Goal: Task Accomplishment & Management: Use online tool/utility

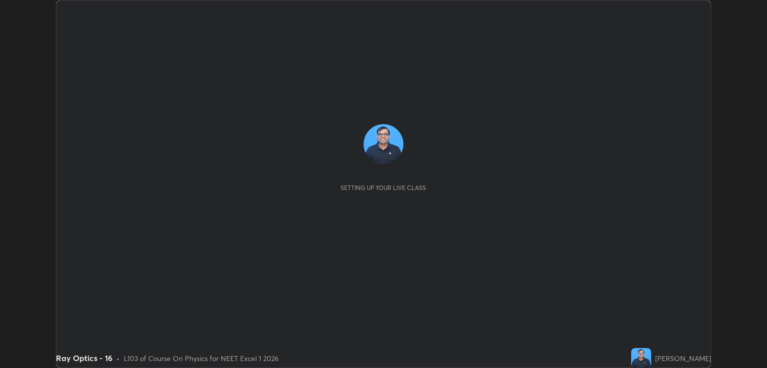
scroll to position [368, 766]
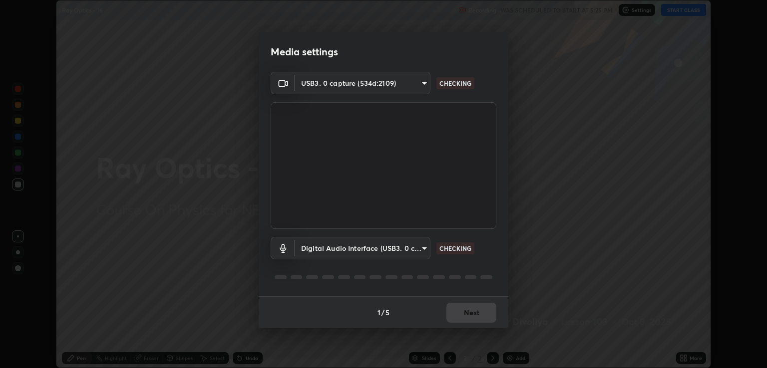
type input "ecbdbd44a66272db987f9f12271ef5319a85e28cdf2a8e5dd884bc8ad31297da"
click at [422, 249] on body "Erase all Ray Optics - 16 Recording WAS SCHEDULED TO START AT 5:25 PM Settings …" at bounding box center [383, 184] width 767 height 368
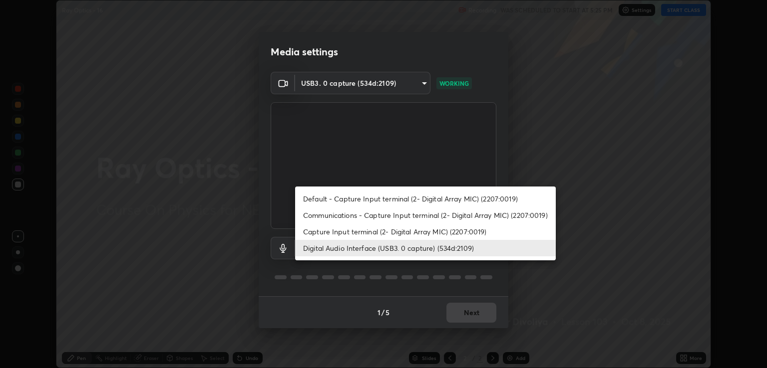
click at [400, 234] on li "Capture Input terminal (2- Digital Array MIC) (2207:0019)" at bounding box center [425, 232] width 261 height 16
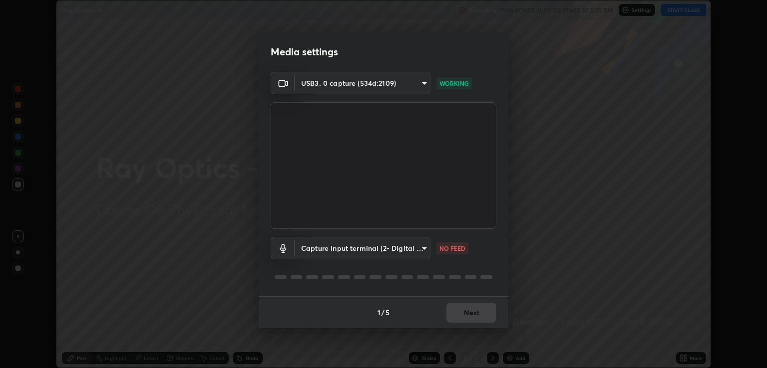
click at [404, 250] on body "Erase all Ray Optics - 16 Recording WAS SCHEDULED TO START AT 5:25 PM Settings …" at bounding box center [383, 184] width 767 height 368
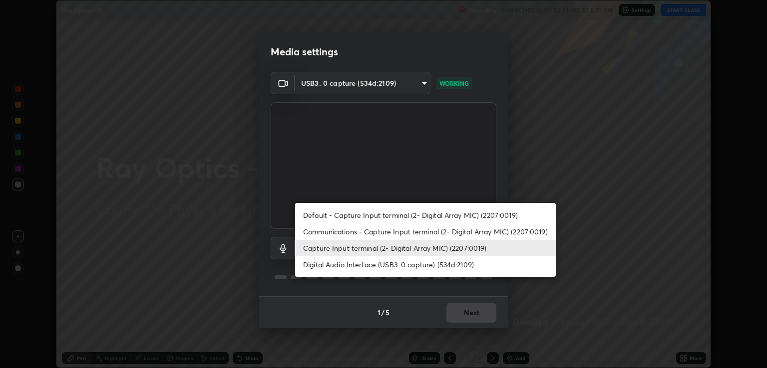
click at [397, 265] on li "Digital Audio Interface (USB3. 0 capture) (534d:2109)" at bounding box center [425, 265] width 261 height 16
type input "641fb1797ef8f9550b7f0158b383ff89036df526a4b0c4fe678c68e459c52791"
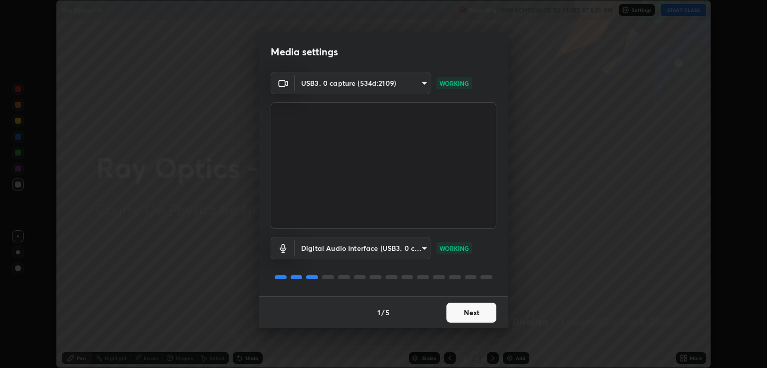
click at [475, 313] on button "Next" at bounding box center [471, 313] width 50 height 20
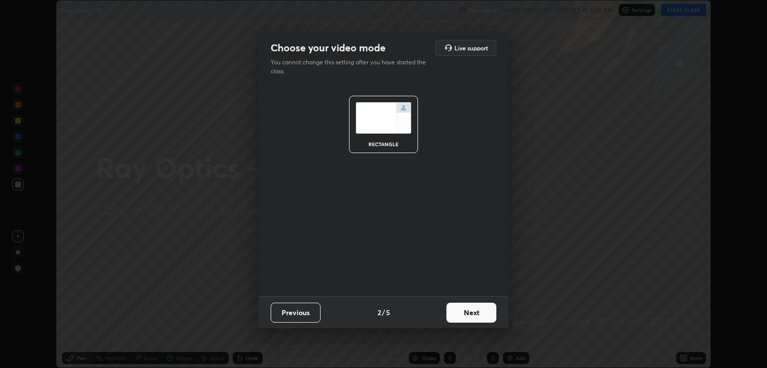
click at [479, 313] on button "Next" at bounding box center [471, 313] width 50 height 20
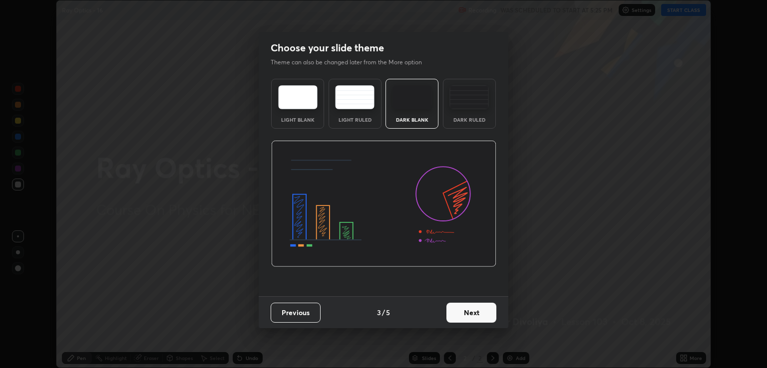
click at [485, 313] on button "Next" at bounding box center [471, 313] width 50 height 20
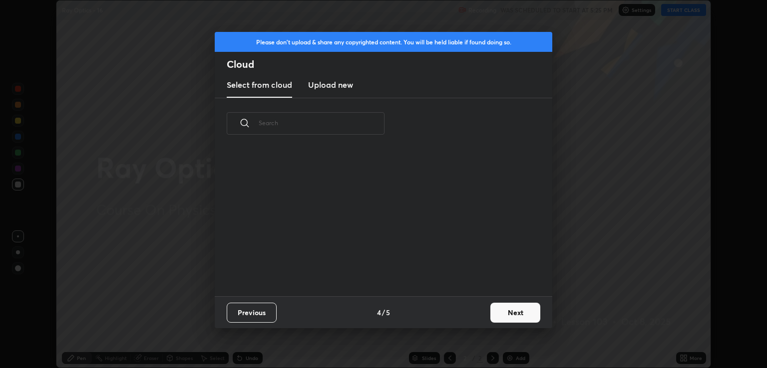
click at [498, 312] on button "Next" at bounding box center [515, 313] width 50 height 20
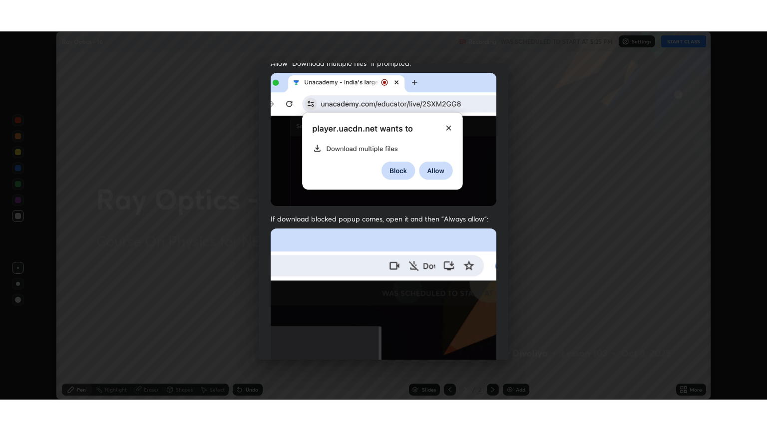
scroll to position [202, 0]
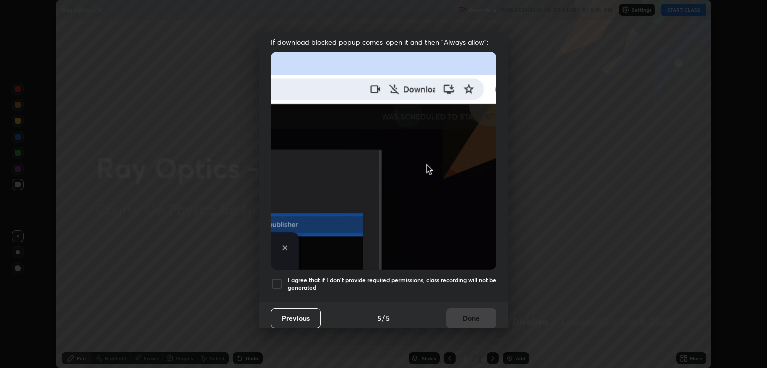
click at [460, 277] on h5 "I agree that if I don't provide required permissions, class recording will not …" at bounding box center [392, 284] width 209 height 15
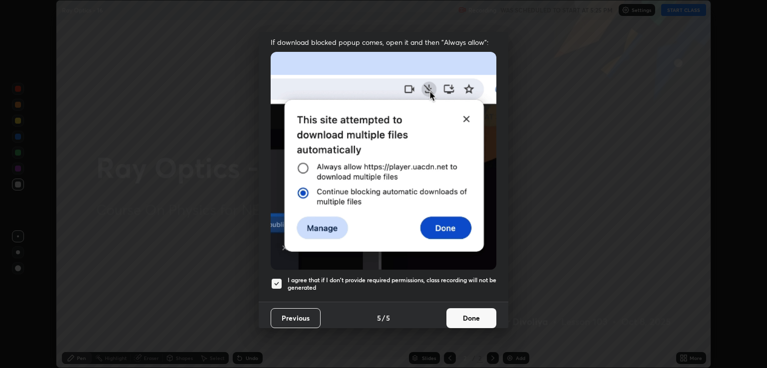
click at [473, 308] on button "Done" at bounding box center [471, 318] width 50 height 20
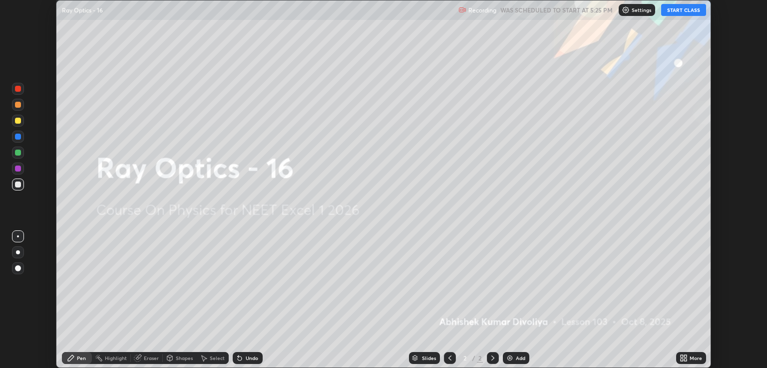
click at [671, 10] on button "START CLASS" at bounding box center [683, 10] width 45 height 12
click at [682, 358] on icon at bounding box center [681, 356] width 2 height 2
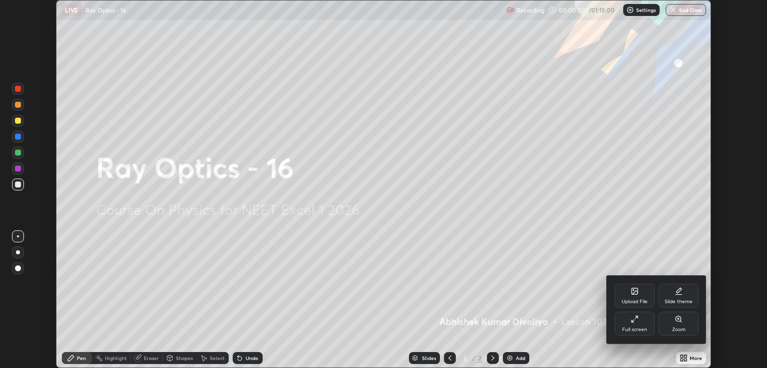
click at [629, 324] on div "Full screen" at bounding box center [634, 324] width 40 height 24
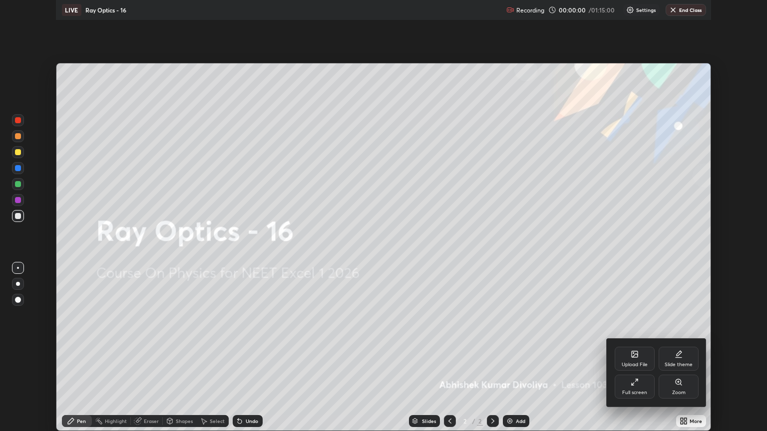
scroll to position [431, 767]
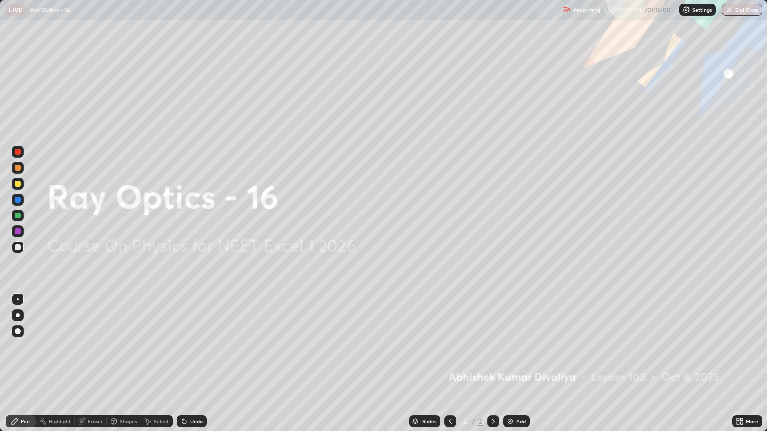
click at [20, 184] on div at bounding box center [18, 184] width 6 height 6
click at [19, 331] on div at bounding box center [18, 331] width 6 height 6
click at [510, 368] on img at bounding box center [510, 421] width 8 height 8
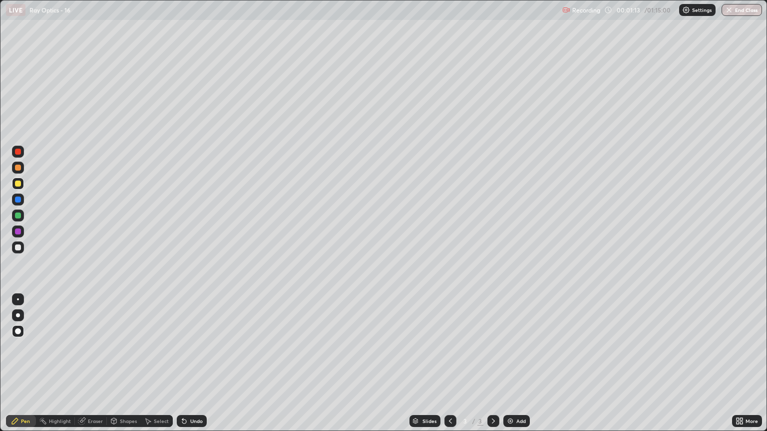
click at [133, 368] on div "Shapes" at bounding box center [128, 421] width 17 height 5
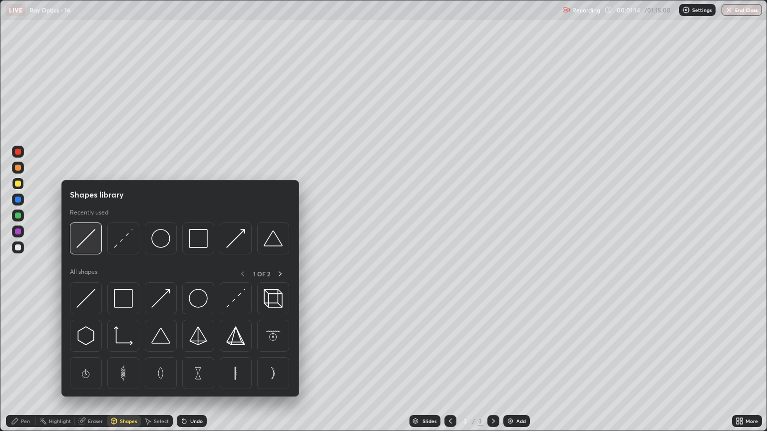
click at [94, 242] on img at bounding box center [85, 238] width 19 height 19
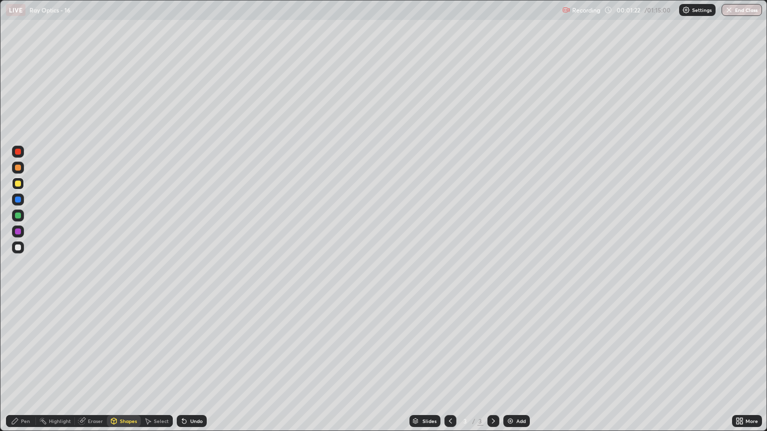
click at [28, 368] on div "Pen" at bounding box center [25, 421] width 9 height 5
click at [20, 249] on div at bounding box center [18, 248] width 6 height 6
click at [126, 368] on div "Shapes" at bounding box center [128, 421] width 17 height 5
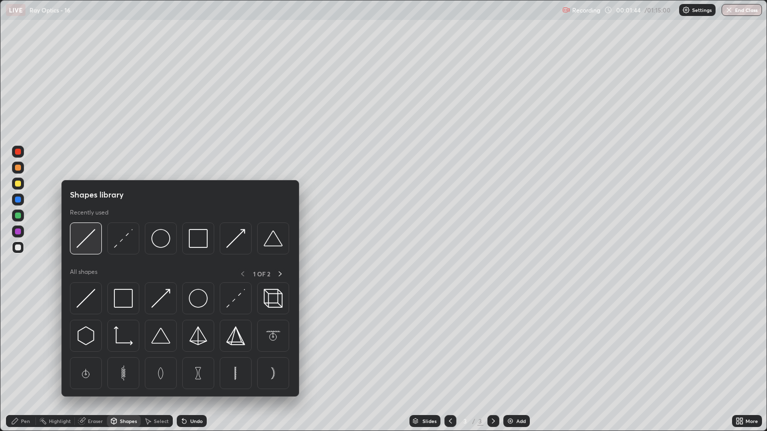
click at [85, 248] on img at bounding box center [85, 238] width 19 height 19
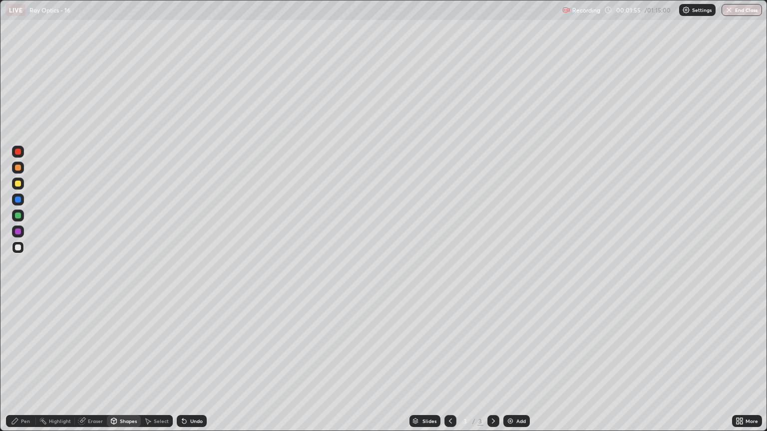
click at [123, 368] on div "Shapes" at bounding box center [124, 421] width 34 height 12
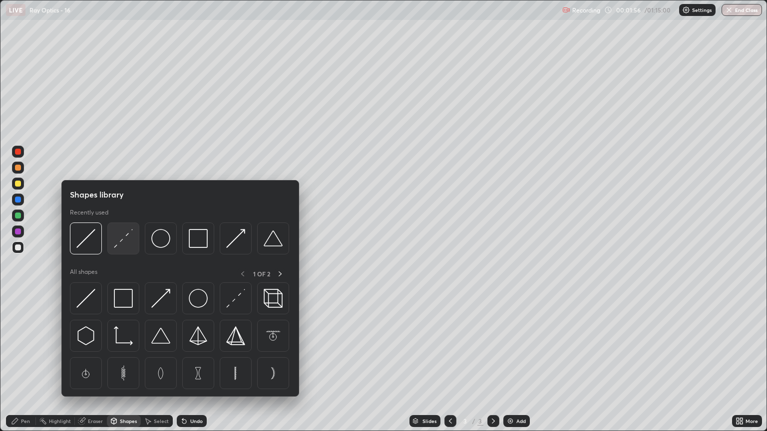
click at [123, 248] on img at bounding box center [123, 238] width 19 height 19
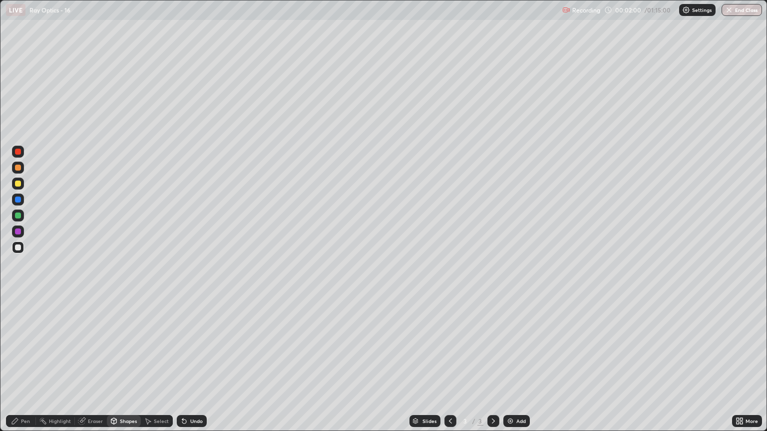
click at [18, 168] on div at bounding box center [18, 168] width 6 height 6
click at [125, 368] on div "Shapes" at bounding box center [128, 421] width 17 height 5
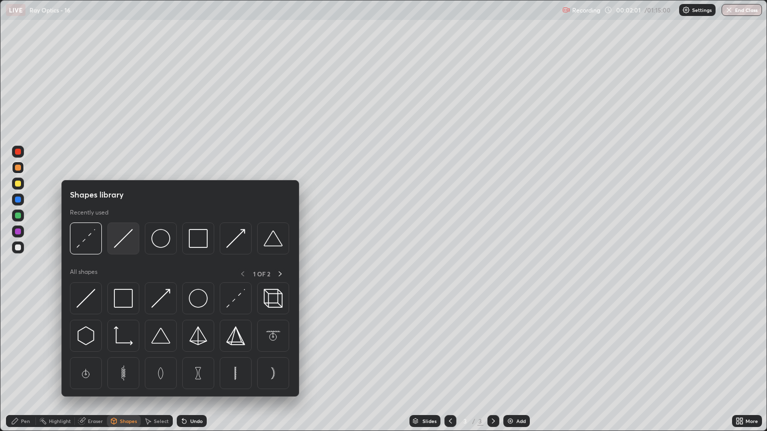
click at [123, 241] on img at bounding box center [123, 238] width 19 height 19
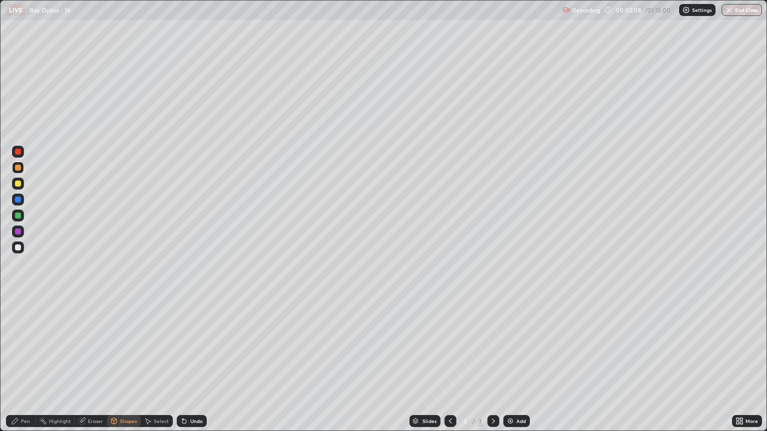
click at [23, 368] on div "Pen" at bounding box center [21, 421] width 30 height 12
click at [17, 216] on div at bounding box center [18, 216] width 6 height 6
click at [21, 250] on div at bounding box center [18, 248] width 12 height 12
click at [18, 217] on div at bounding box center [18, 216] width 6 height 6
click at [504, 368] on div "Add" at bounding box center [516, 421] width 26 height 12
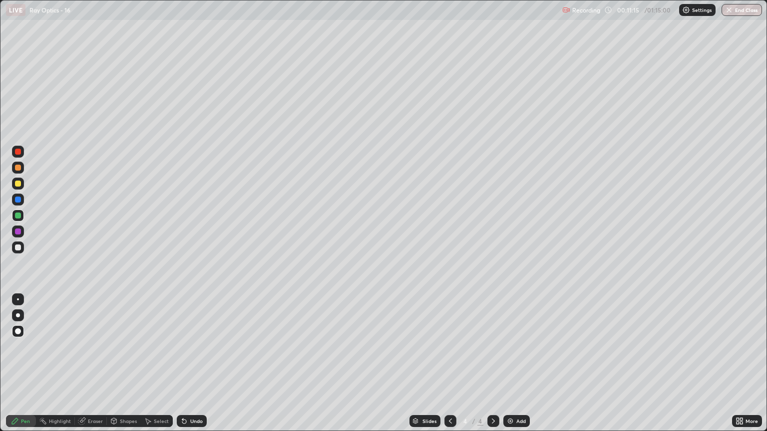
click at [20, 185] on div at bounding box center [18, 184] width 6 height 6
click at [18, 216] on div at bounding box center [18, 216] width 6 height 6
click at [18, 248] on div at bounding box center [18, 248] width 6 height 6
click at [18, 252] on div at bounding box center [18, 248] width 12 height 12
click at [18, 216] on div at bounding box center [18, 216] width 6 height 6
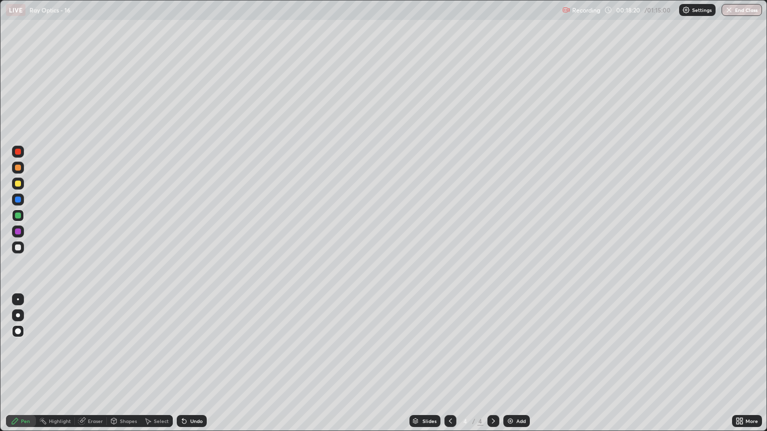
click at [22, 248] on div at bounding box center [18, 248] width 12 height 12
click at [194, 368] on div "Undo" at bounding box center [192, 421] width 30 height 12
click at [198, 368] on div "Undo" at bounding box center [196, 421] width 12 height 5
click at [20, 184] on div at bounding box center [18, 184] width 6 height 6
click at [510, 368] on img at bounding box center [510, 421] width 8 height 8
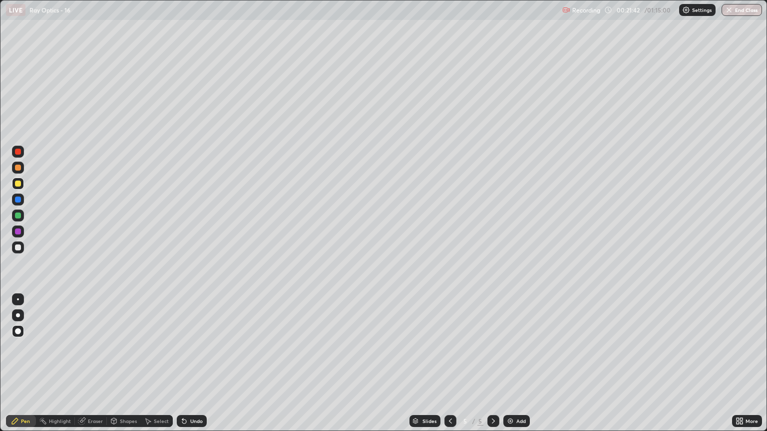
click at [126, 368] on div "Shapes" at bounding box center [128, 421] width 17 height 5
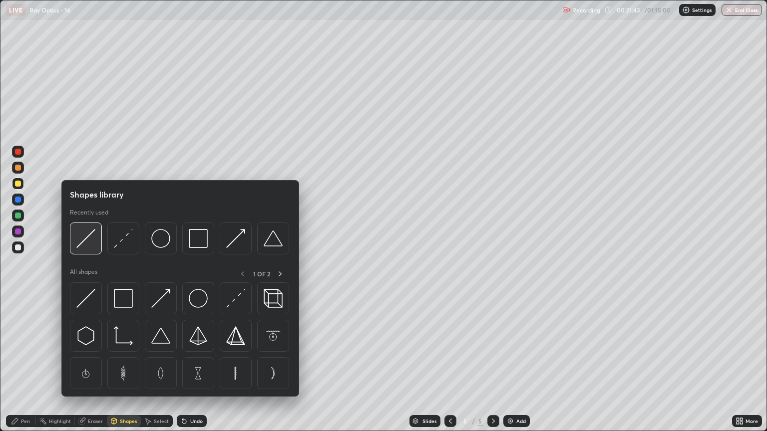
click at [92, 246] on img at bounding box center [85, 238] width 19 height 19
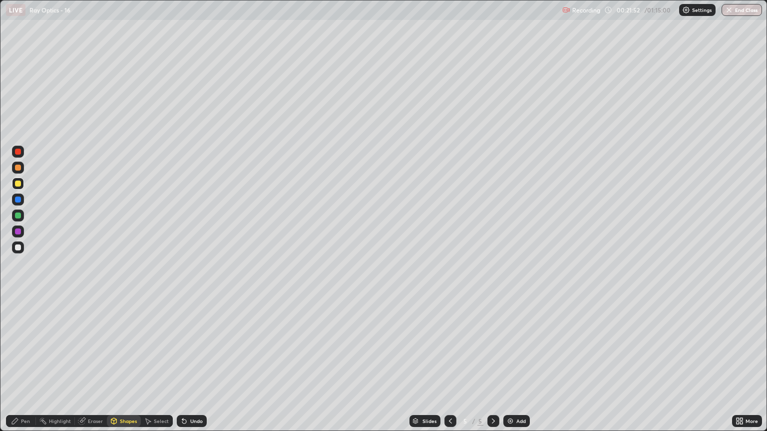
click at [25, 368] on div "Pen" at bounding box center [25, 421] width 9 height 5
click at [18, 248] on div at bounding box center [18, 248] width 6 height 6
click at [126, 368] on div "Shapes" at bounding box center [128, 421] width 17 height 5
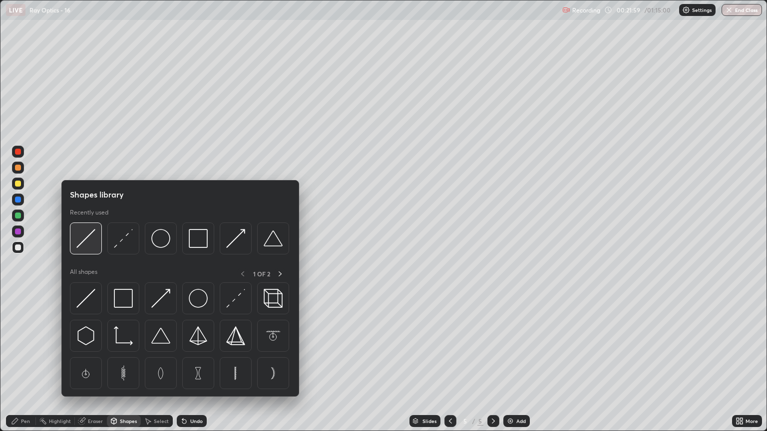
click at [94, 247] on img at bounding box center [85, 238] width 19 height 19
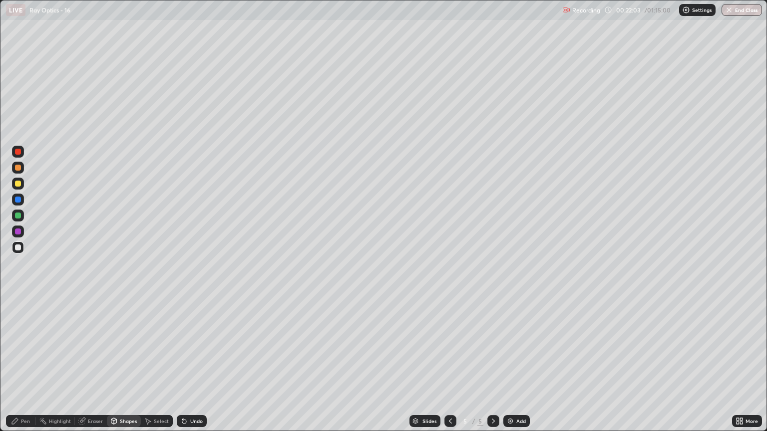
click at [128, 368] on div "Shapes" at bounding box center [128, 421] width 17 height 5
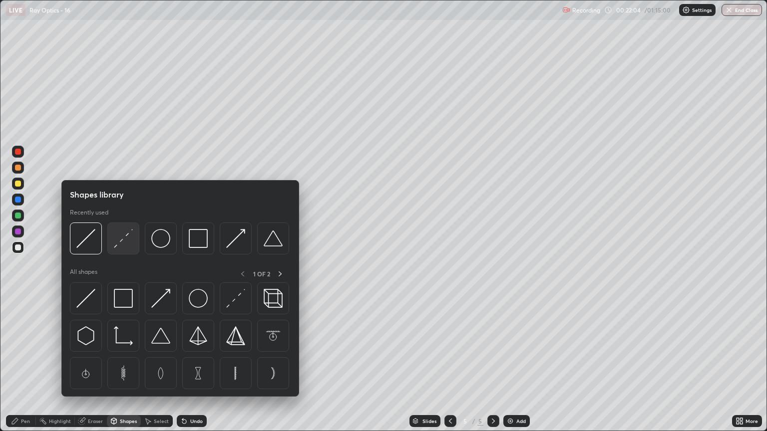
click at [123, 242] on img at bounding box center [123, 238] width 19 height 19
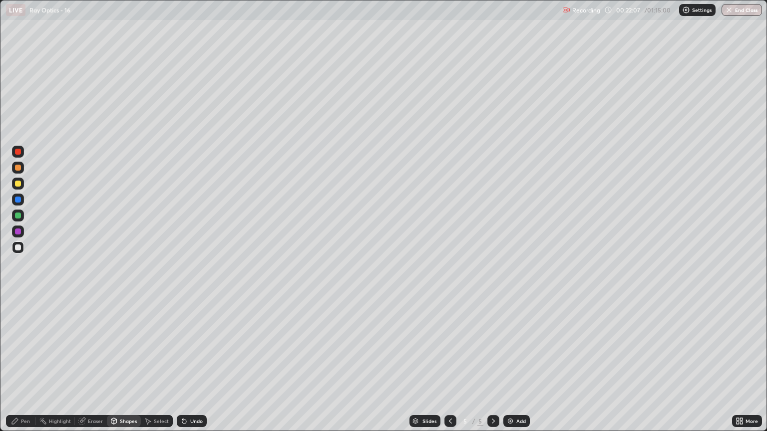
click at [123, 368] on div "Shapes" at bounding box center [128, 421] width 17 height 5
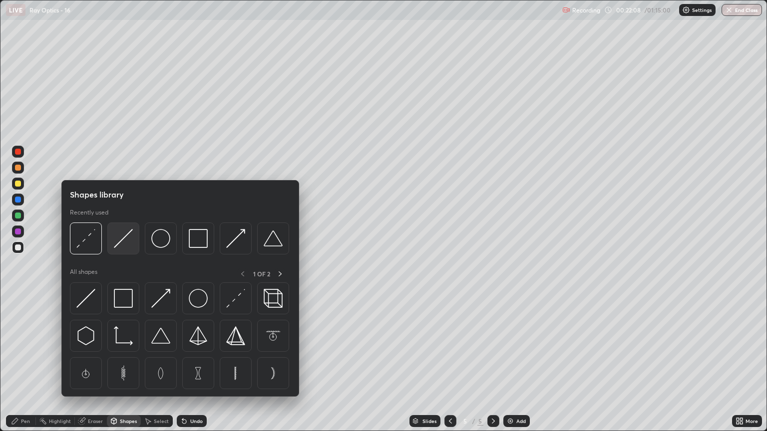
click at [116, 244] on img at bounding box center [123, 238] width 19 height 19
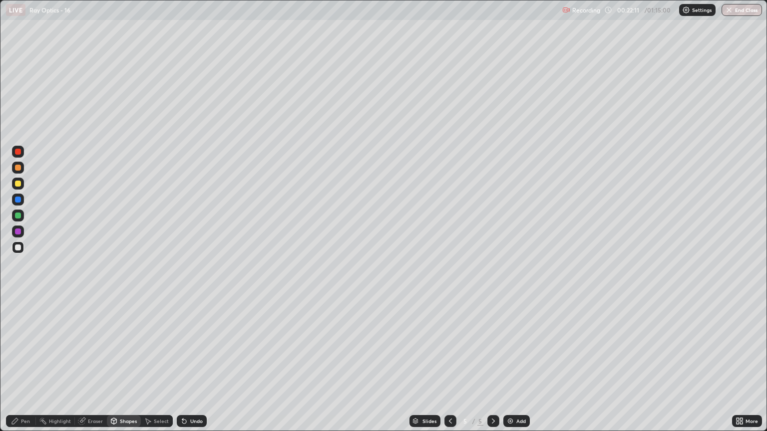
click at [28, 368] on div "Pen" at bounding box center [21, 421] width 30 height 12
click at [123, 368] on div "Shapes" at bounding box center [128, 421] width 17 height 5
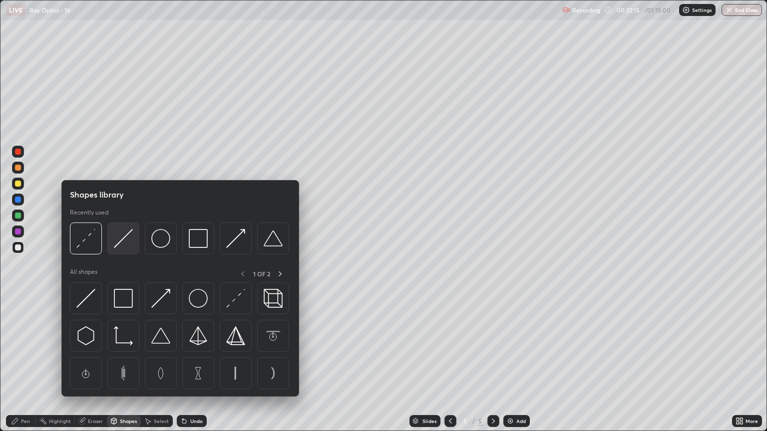
click at [122, 245] on img at bounding box center [123, 238] width 19 height 19
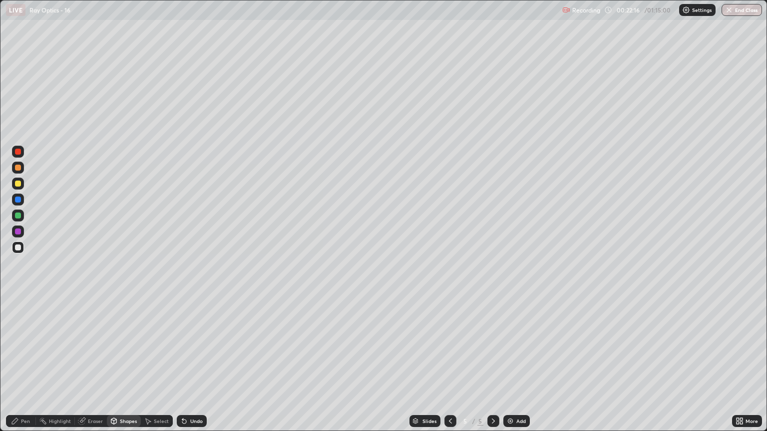
click at [20, 170] on div at bounding box center [18, 168] width 6 height 6
click at [125, 368] on div "Shapes" at bounding box center [128, 421] width 17 height 5
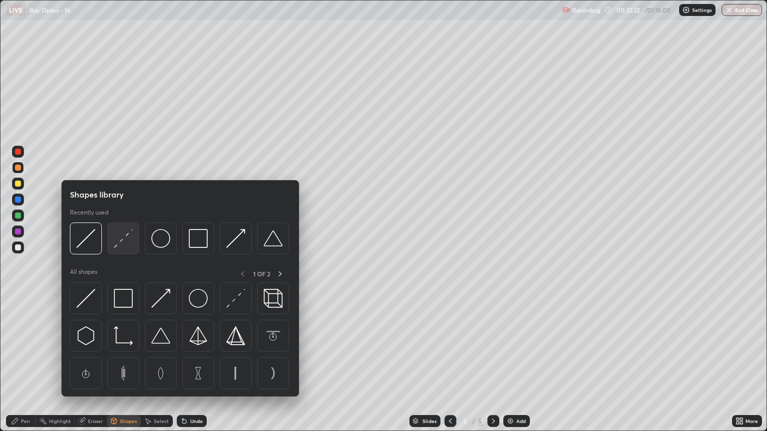
click at [125, 241] on img at bounding box center [123, 238] width 19 height 19
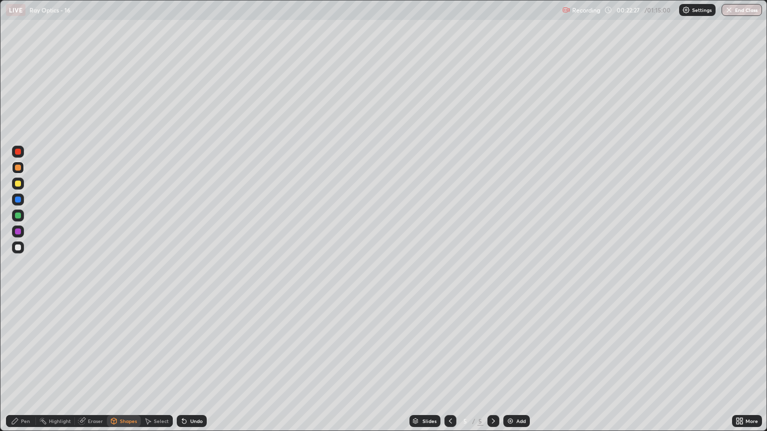
click at [124, 368] on div "Shapes" at bounding box center [124, 421] width 34 height 12
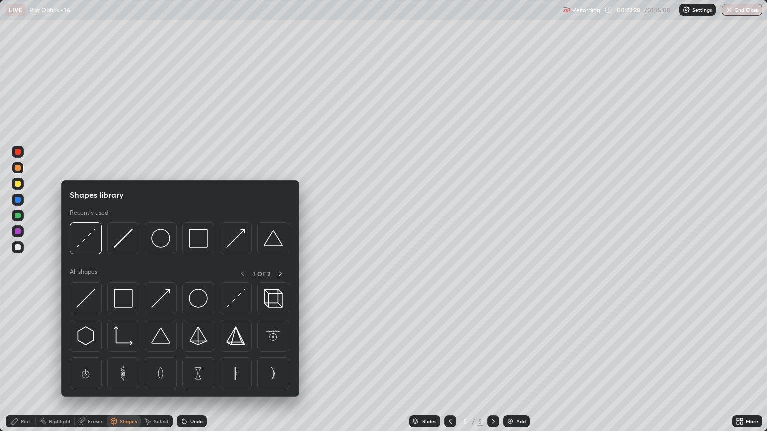
click at [128, 240] on img at bounding box center [123, 238] width 19 height 19
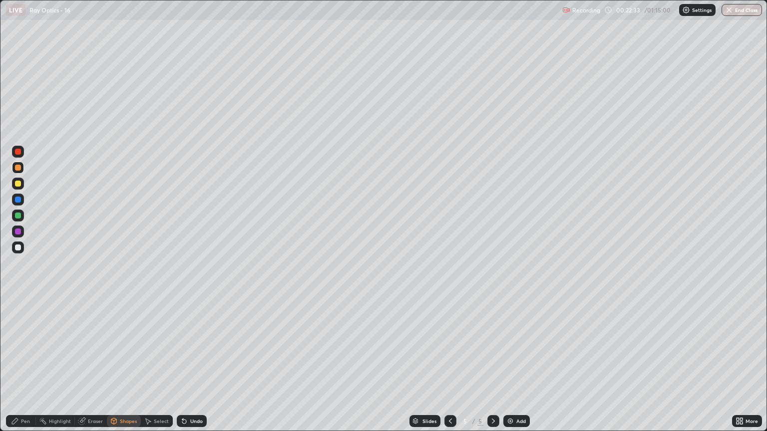
click at [16, 248] on div at bounding box center [18, 248] width 6 height 6
click at [124, 368] on div "Shapes" at bounding box center [124, 421] width 34 height 12
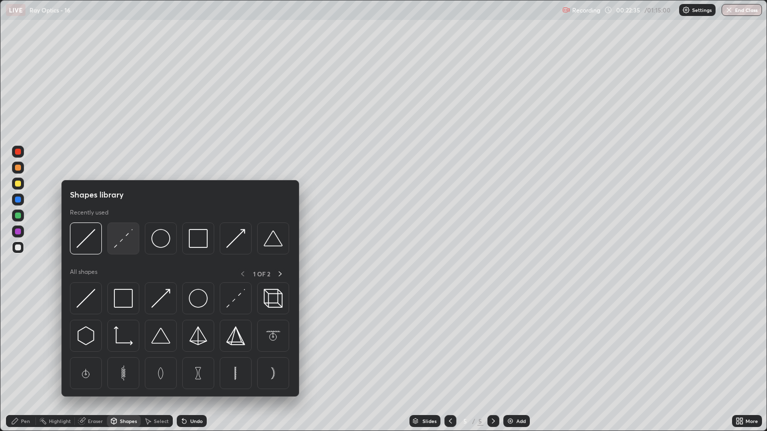
click at [125, 242] on img at bounding box center [123, 238] width 19 height 19
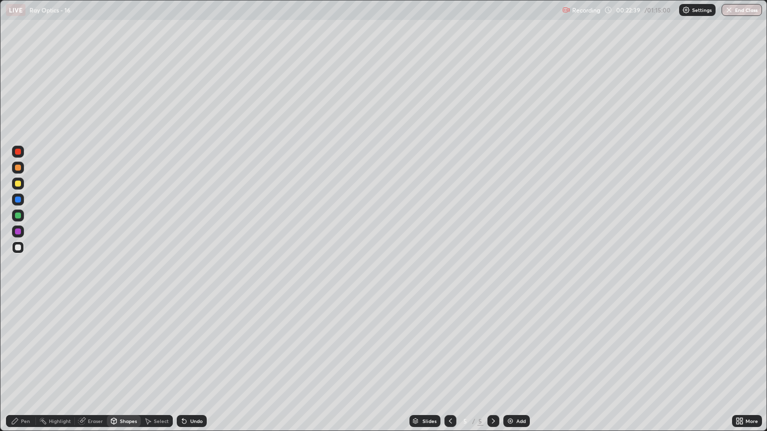
click at [122, 368] on div "Shapes" at bounding box center [128, 421] width 17 height 5
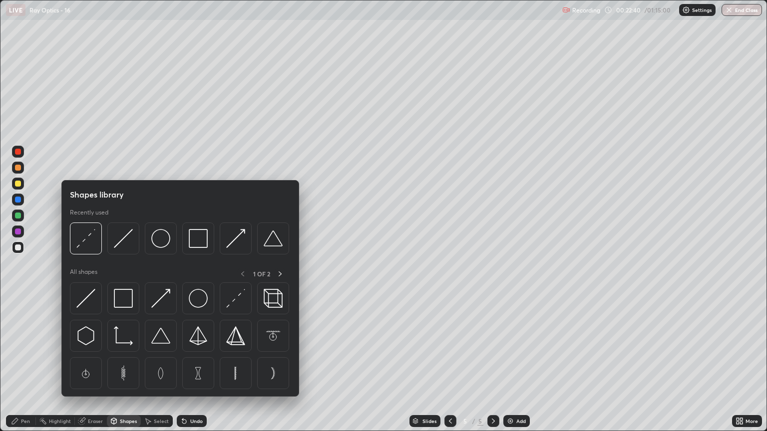
click at [127, 249] on div at bounding box center [123, 239] width 32 height 32
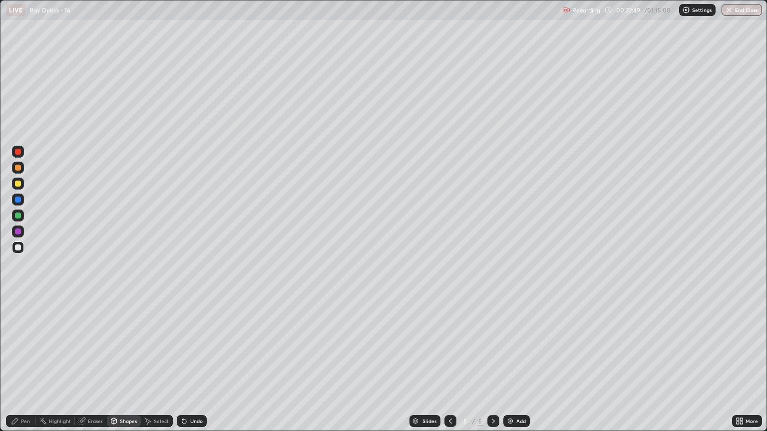
click at [32, 368] on div "Pen" at bounding box center [21, 421] width 30 height 12
click at [17, 216] on div at bounding box center [18, 216] width 6 height 6
click at [512, 368] on img at bounding box center [510, 421] width 8 height 8
click at [126, 368] on div "Shapes" at bounding box center [128, 421] width 17 height 5
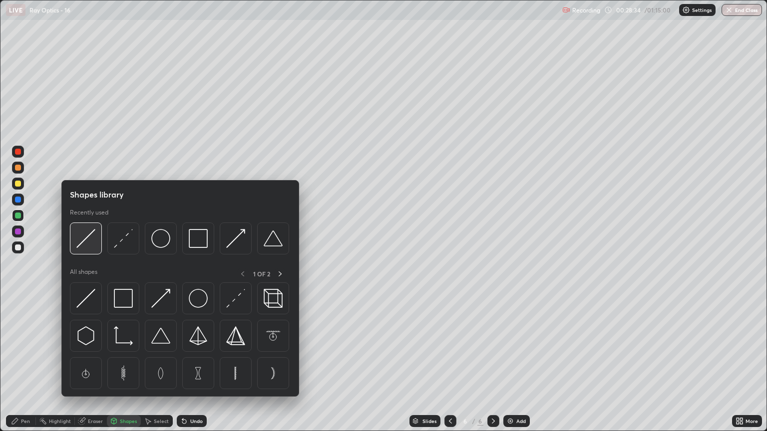
click at [98, 244] on div at bounding box center [86, 239] width 32 height 32
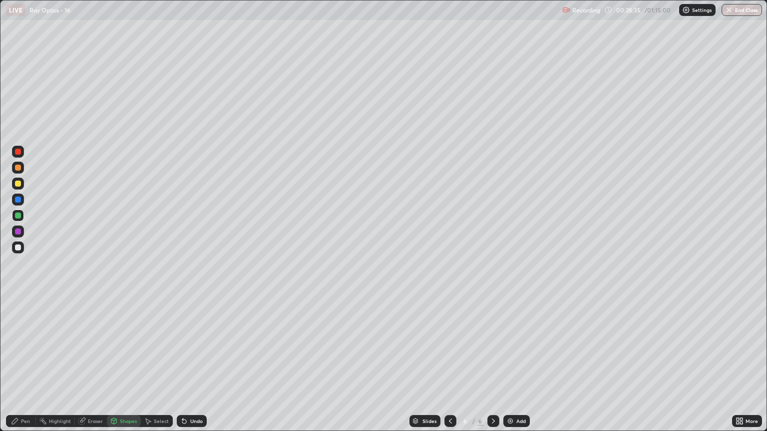
click at [19, 184] on div at bounding box center [18, 184] width 6 height 6
click at [28, 368] on div "Pen" at bounding box center [25, 421] width 9 height 5
click at [18, 216] on div at bounding box center [18, 216] width 6 height 6
click at [128, 368] on div "Shapes" at bounding box center [128, 421] width 17 height 5
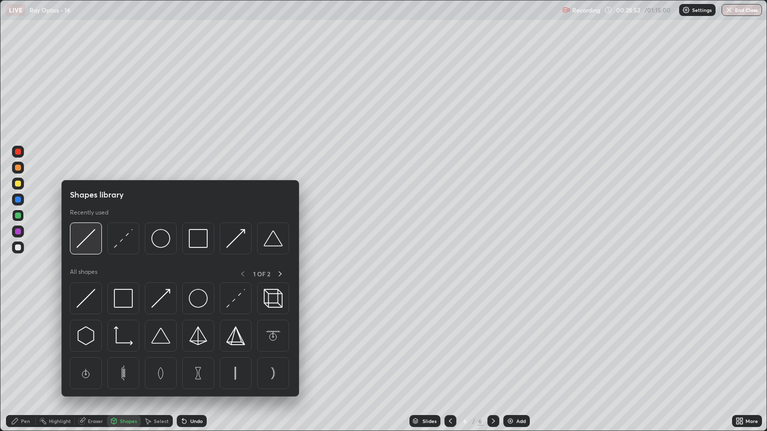
click at [92, 242] on img at bounding box center [85, 238] width 19 height 19
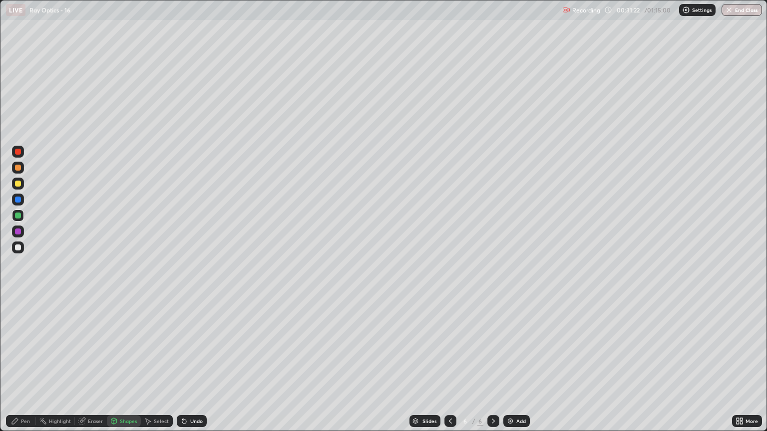
click at [131, 368] on div "Shapes" at bounding box center [128, 421] width 17 height 5
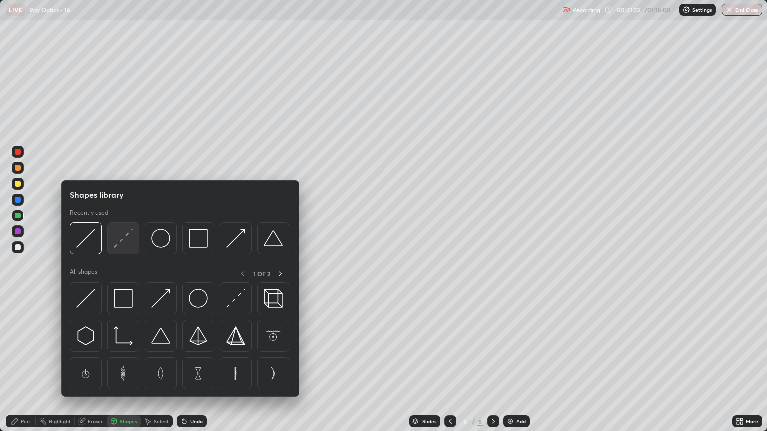
click at [130, 241] on img at bounding box center [123, 238] width 19 height 19
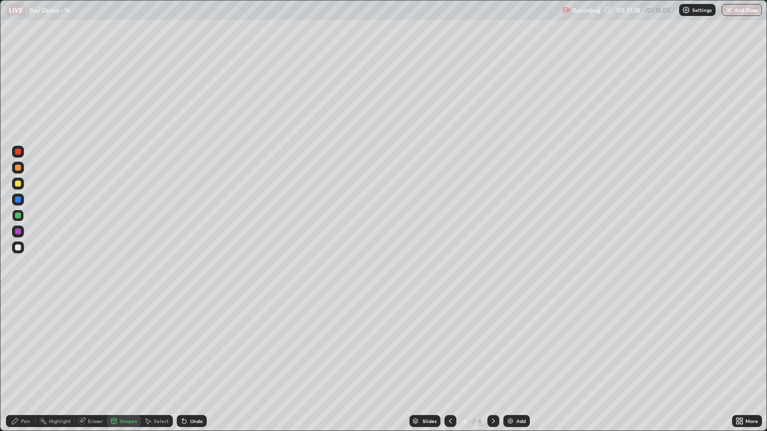
click at [18, 248] on div at bounding box center [18, 248] width 6 height 6
click at [134, 368] on div "Shapes" at bounding box center [128, 421] width 17 height 5
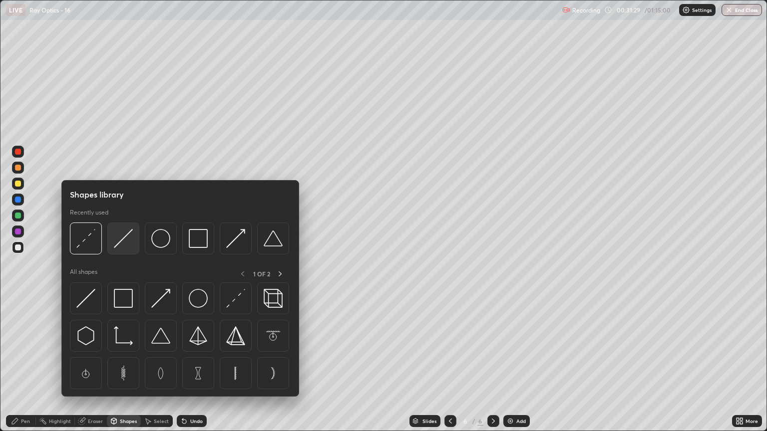
click at [126, 243] on img at bounding box center [123, 238] width 19 height 19
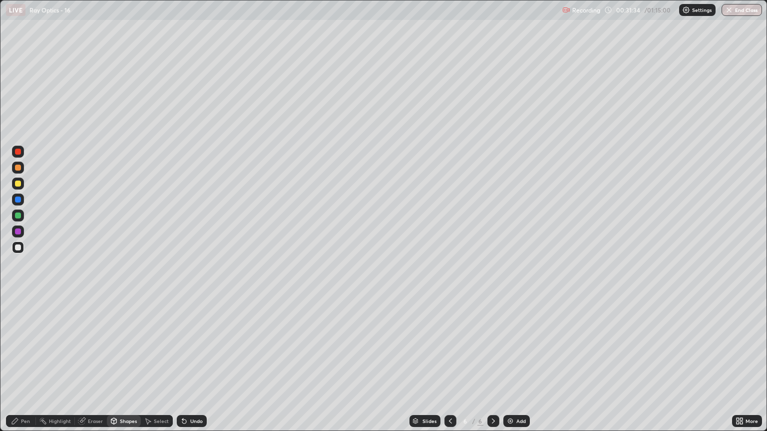
click at [29, 368] on div "Pen" at bounding box center [25, 421] width 9 height 5
click at [132, 368] on div "Shapes" at bounding box center [128, 421] width 17 height 5
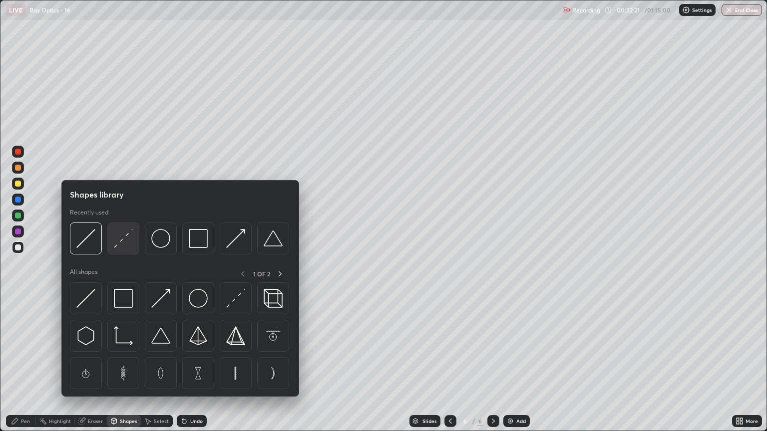
click at [126, 245] on img at bounding box center [123, 238] width 19 height 19
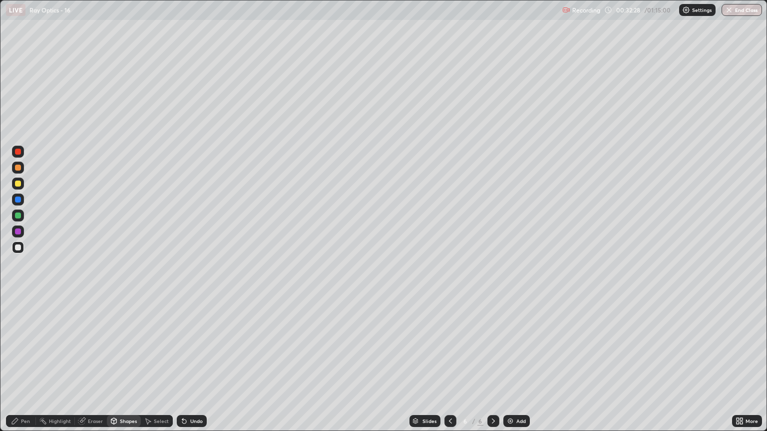
click at [28, 368] on div "Pen" at bounding box center [25, 421] width 9 height 5
click at [125, 368] on div "Shapes" at bounding box center [128, 421] width 17 height 5
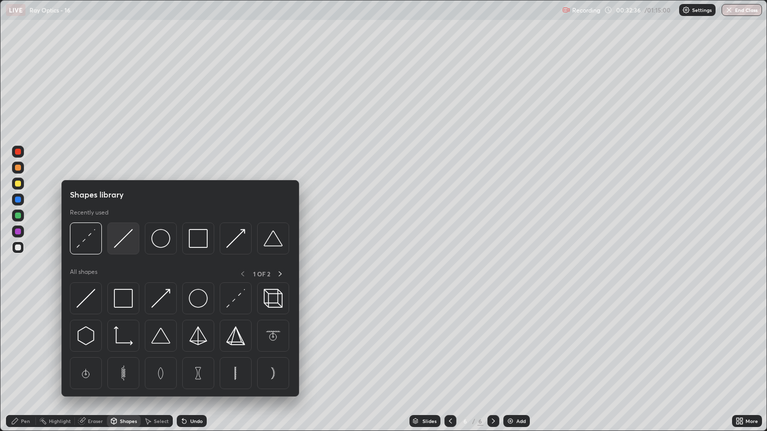
click at [119, 245] on img at bounding box center [123, 238] width 19 height 19
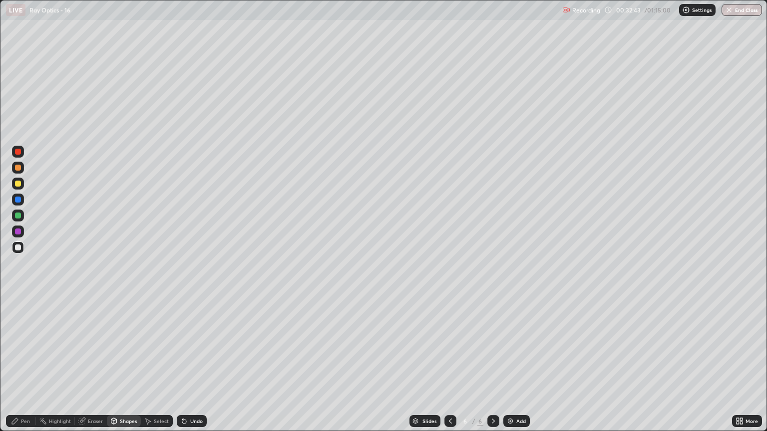
click at [20, 368] on div "Pen" at bounding box center [21, 421] width 30 height 12
click at [18, 166] on div at bounding box center [18, 168] width 6 height 6
click at [507, 368] on img at bounding box center [510, 421] width 8 height 8
click at [192, 368] on div "Undo" at bounding box center [192, 421] width 30 height 12
click at [187, 368] on div "Undo" at bounding box center [192, 421] width 30 height 12
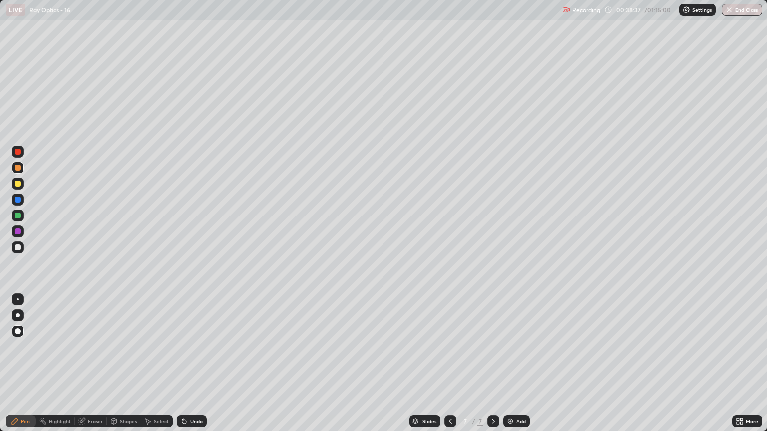
click at [194, 368] on div "Undo" at bounding box center [196, 421] width 12 height 5
click at [123, 368] on div "Shapes" at bounding box center [128, 421] width 17 height 5
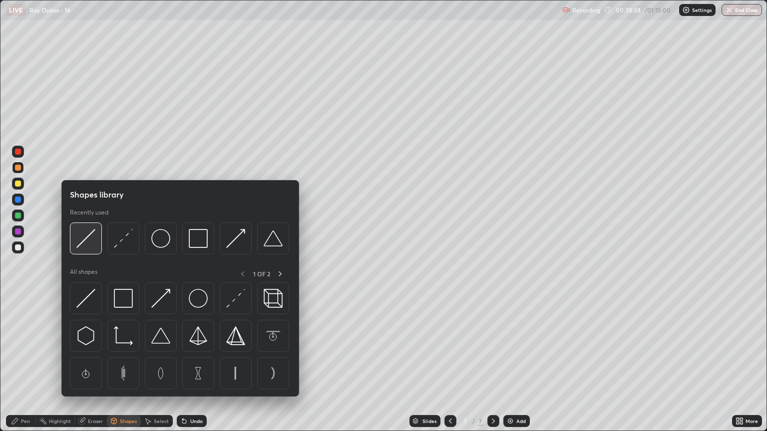
click at [95, 245] on div at bounding box center [86, 239] width 32 height 32
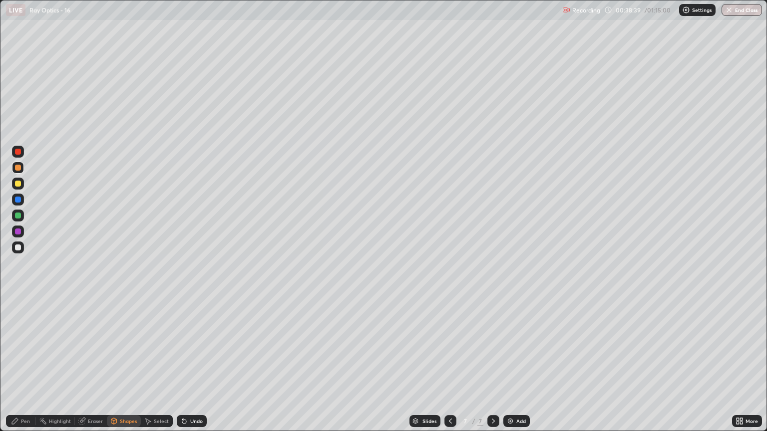
click at [22, 248] on div at bounding box center [18, 248] width 12 height 12
click at [26, 368] on div "Pen" at bounding box center [25, 421] width 9 height 5
click at [18, 184] on div at bounding box center [18, 184] width 6 height 6
click at [125, 368] on div "Shapes" at bounding box center [128, 421] width 17 height 5
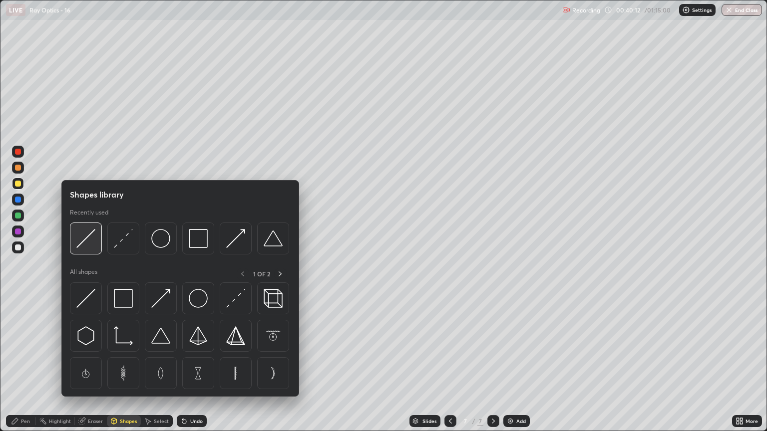
click at [90, 246] on img at bounding box center [85, 238] width 19 height 19
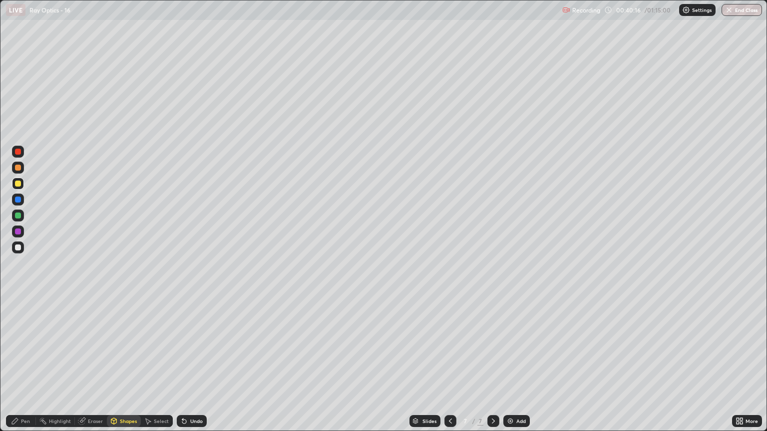
click at [125, 368] on div "Shapes" at bounding box center [128, 421] width 17 height 5
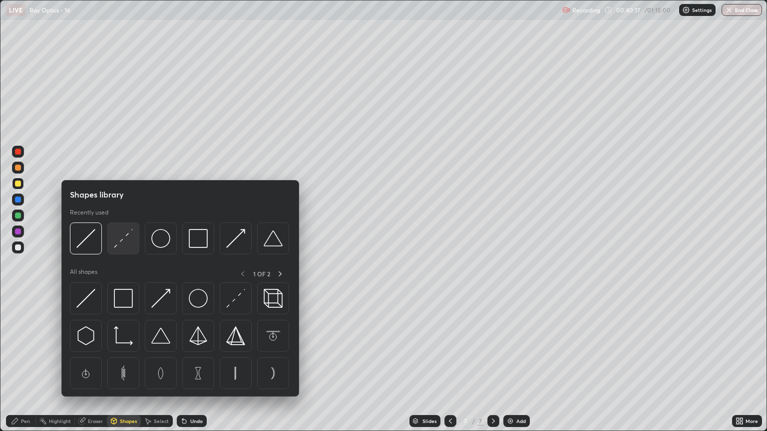
click at [121, 240] on img at bounding box center [123, 238] width 19 height 19
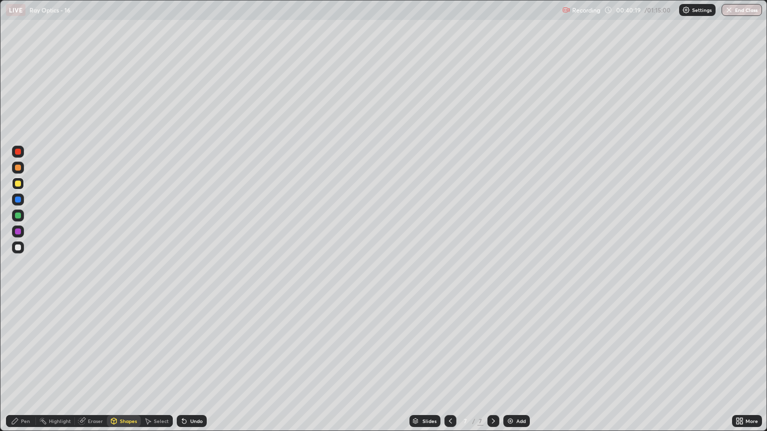
click at [28, 368] on div "Pen" at bounding box center [25, 421] width 9 height 5
click at [18, 218] on div at bounding box center [18, 216] width 6 height 6
click at [129, 368] on div "Shapes" at bounding box center [128, 421] width 17 height 5
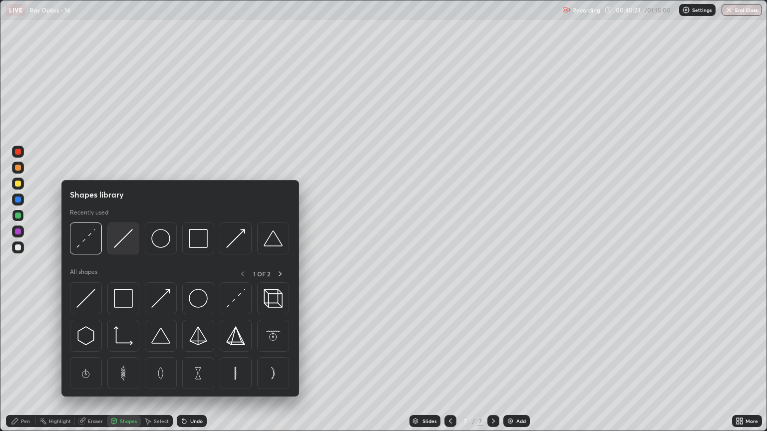
click at [118, 242] on img at bounding box center [123, 238] width 19 height 19
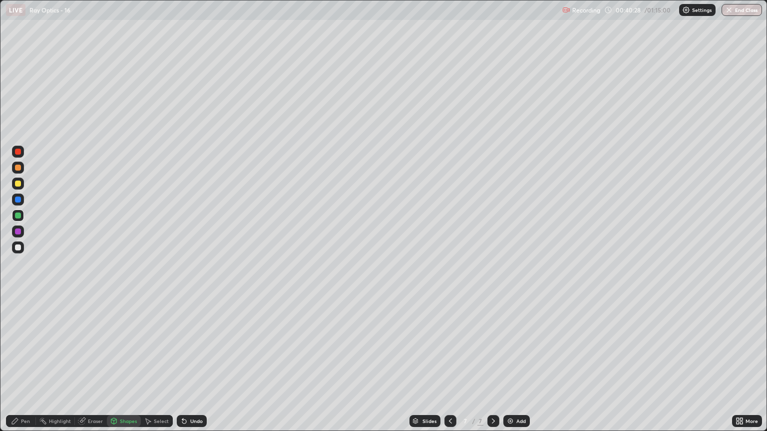
click at [22, 368] on div "Pen" at bounding box center [25, 421] width 9 height 5
click at [18, 166] on div at bounding box center [18, 168] width 6 height 6
click at [515, 368] on div "Add" at bounding box center [516, 421] width 26 height 12
click at [128, 368] on div "Shapes" at bounding box center [128, 421] width 17 height 5
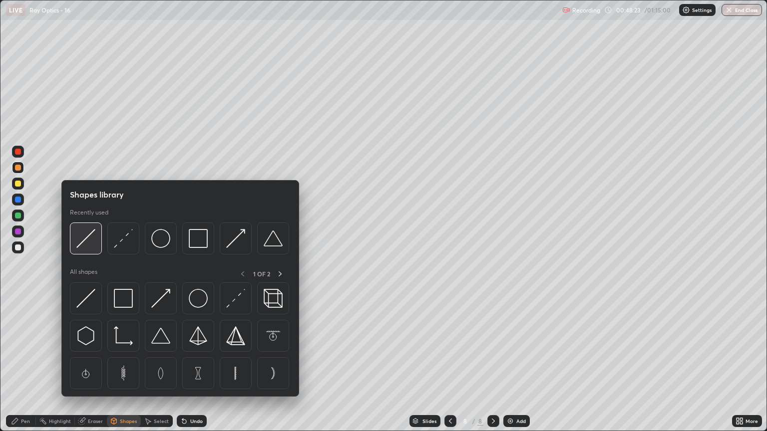
click at [92, 243] on img at bounding box center [85, 238] width 19 height 19
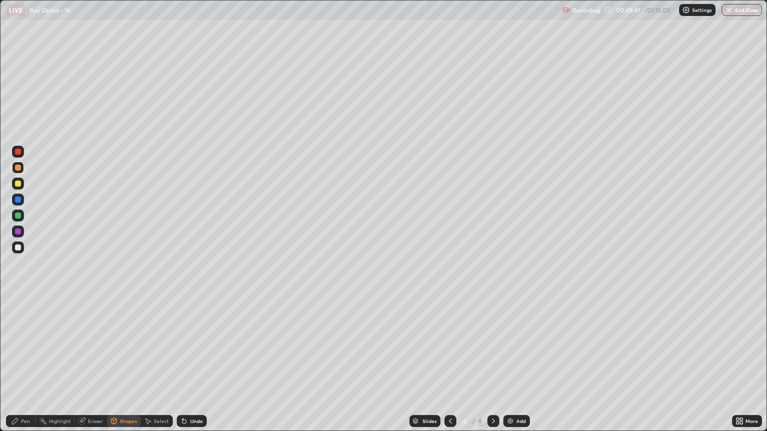
click at [21, 368] on div "Pen" at bounding box center [25, 421] width 9 height 5
click at [20, 246] on div at bounding box center [18, 248] width 6 height 6
click at [19, 186] on div at bounding box center [18, 184] width 6 height 6
click at [126, 368] on div "Shapes" at bounding box center [124, 421] width 34 height 12
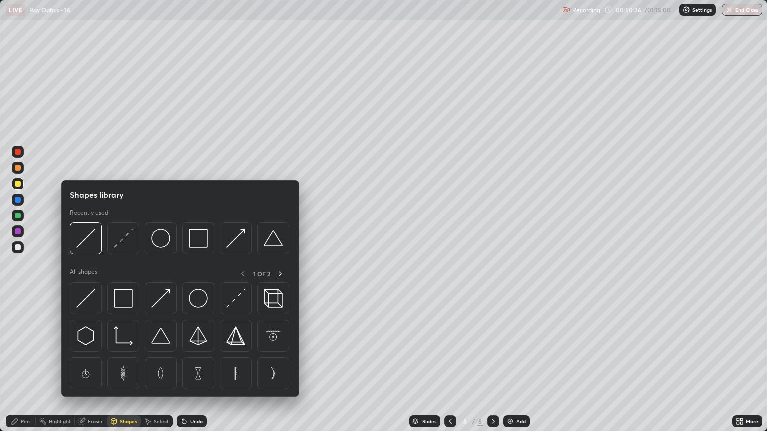
click at [94, 250] on div at bounding box center [86, 239] width 32 height 32
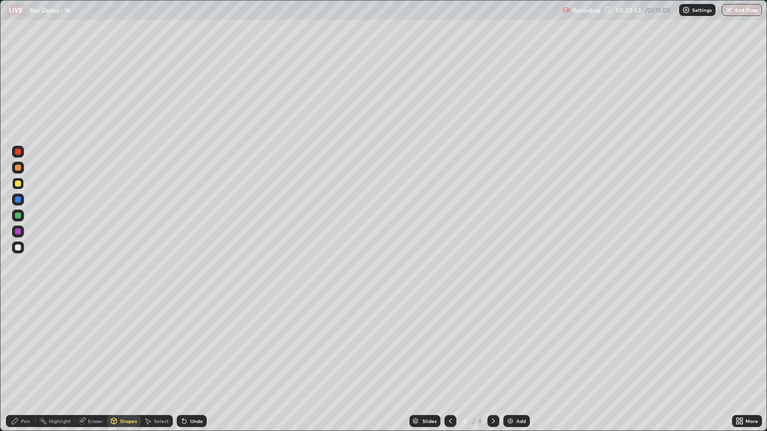
click at [20, 368] on div "Pen" at bounding box center [21, 421] width 30 height 12
click at [123, 368] on div "Shapes" at bounding box center [128, 421] width 17 height 5
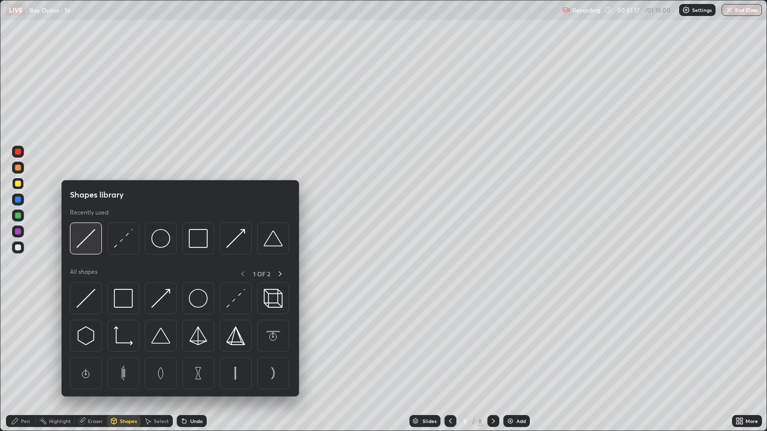
click at [95, 245] on div at bounding box center [86, 239] width 32 height 32
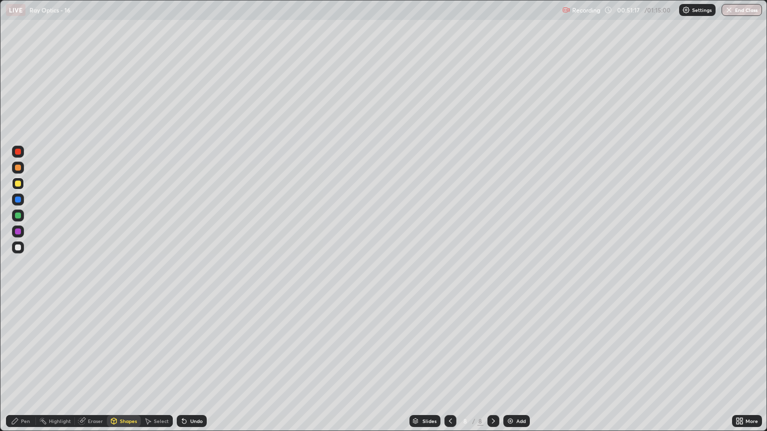
click at [18, 216] on div at bounding box center [18, 216] width 6 height 6
click at [133, 368] on div "Shapes" at bounding box center [128, 421] width 17 height 5
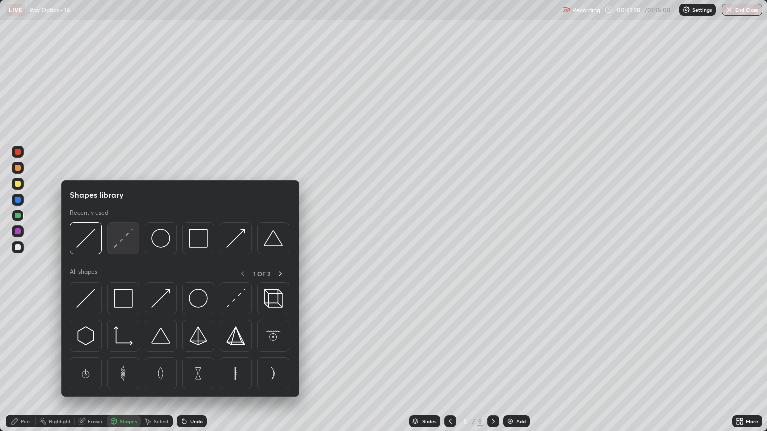
click at [117, 243] on img at bounding box center [123, 238] width 19 height 19
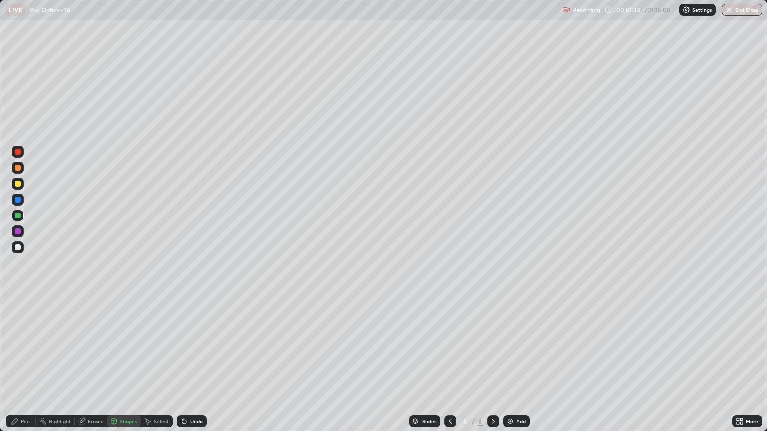
click at [26, 368] on div "Pen" at bounding box center [25, 421] width 9 height 5
click at [22, 245] on div at bounding box center [18, 248] width 12 height 12
click at [127, 368] on div "Shapes" at bounding box center [128, 421] width 17 height 5
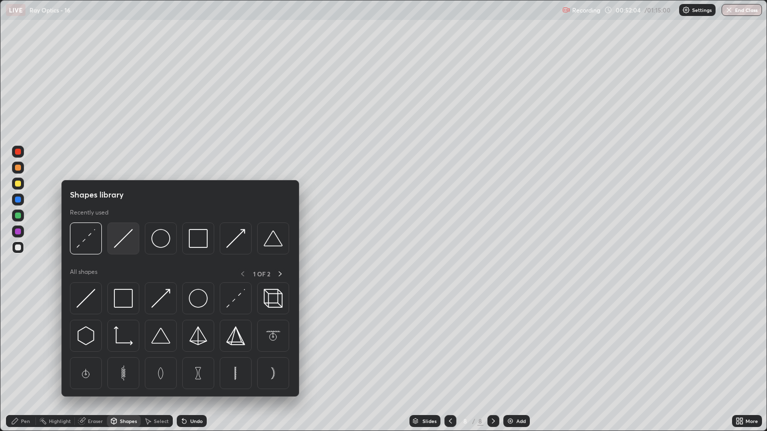
click at [122, 240] on img at bounding box center [123, 238] width 19 height 19
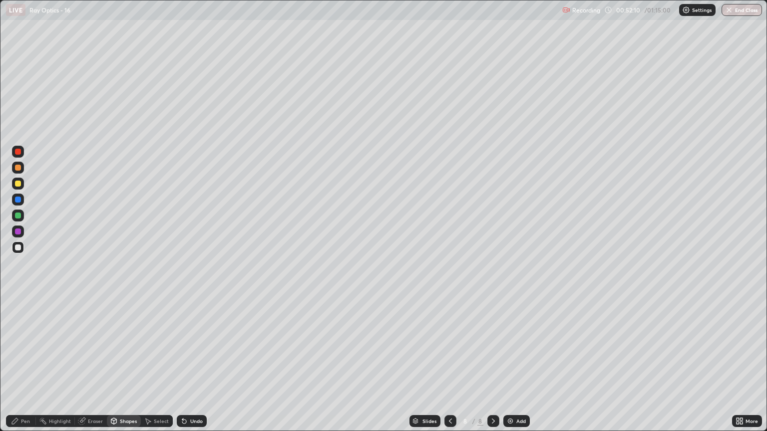
click at [24, 368] on div "Pen" at bounding box center [21, 421] width 30 height 12
click at [123, 368] on div "Shapes" at bounding box center [128, 421] width 17 height 5
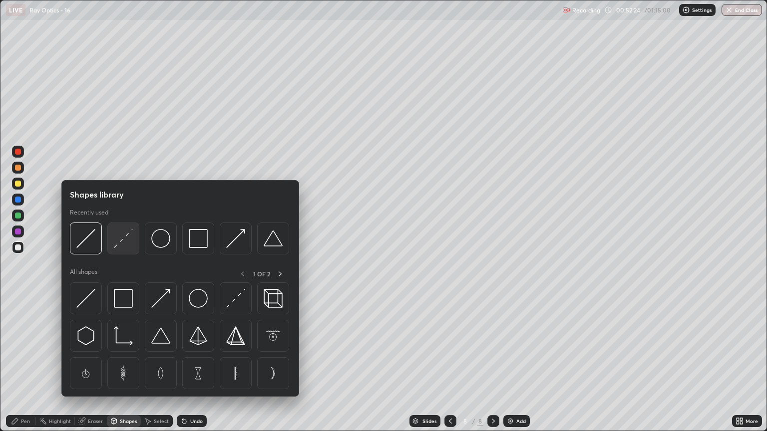
click at [120, 242] on img at bounding box center [123, 238] width 19 height 19
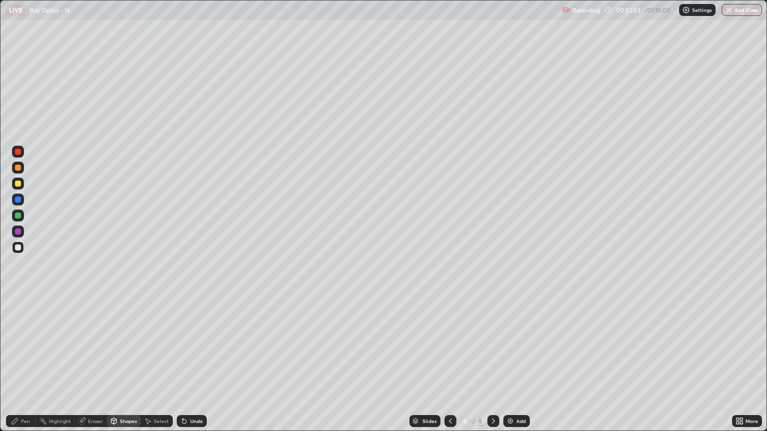
click at [16, 217] on div at bounding box center [18, 216] width 6 height 6
click at [195, 368] on div "Undo" at bounding box center [196, 421] width 12 height 5
click at [28, 368] on div "Pen" at bounding box center [25, 421] width 9 height 5
click at [123, 368] on div "Shapes" at bounding box center [128, 421] width 17 height 5
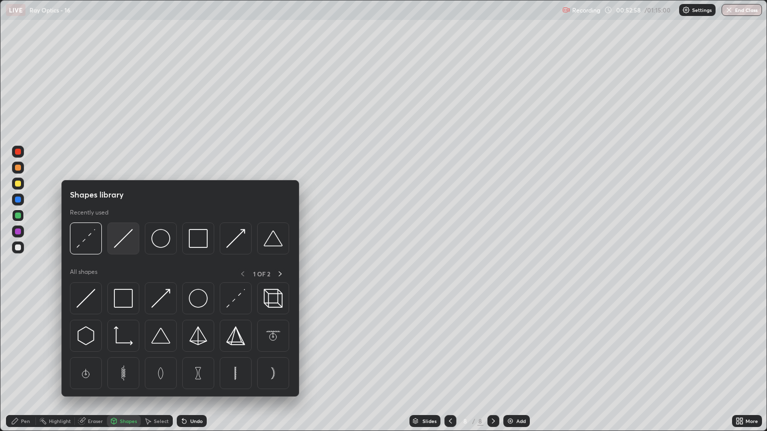
click at [122, 248] on img at bounding box center [123, 238] width 19 height 19
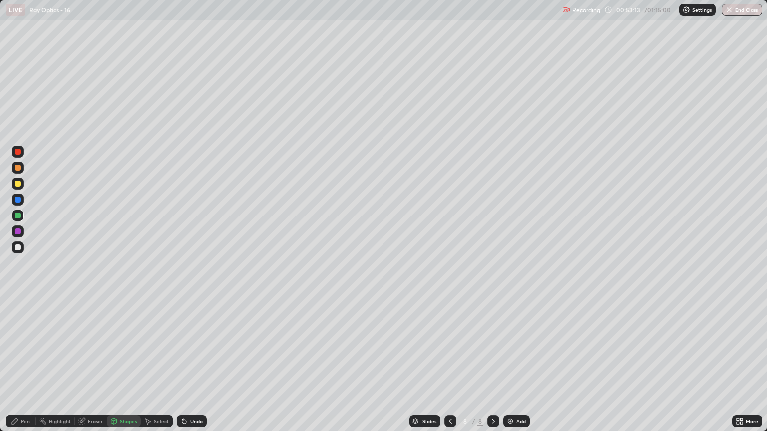
click at [190, 368] on div "Undo" at bounding box center [196, 421] width 12 height 5
click at [30, 368] on div "Pen" at bounding box center [21, 421] width 30 height 12
click at [19, 249] on div at bounding box center [18, 248] width 6 height 6
click at [94, 368] on div "Eraser" at bounding box center [91, 421] width 32 height 12
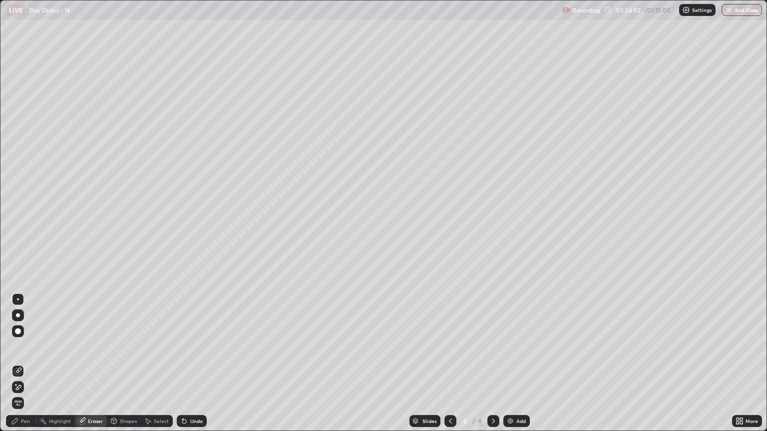
click at [23, 368] on div "Pen" at bounding box center [25, 421] width 9 height 5
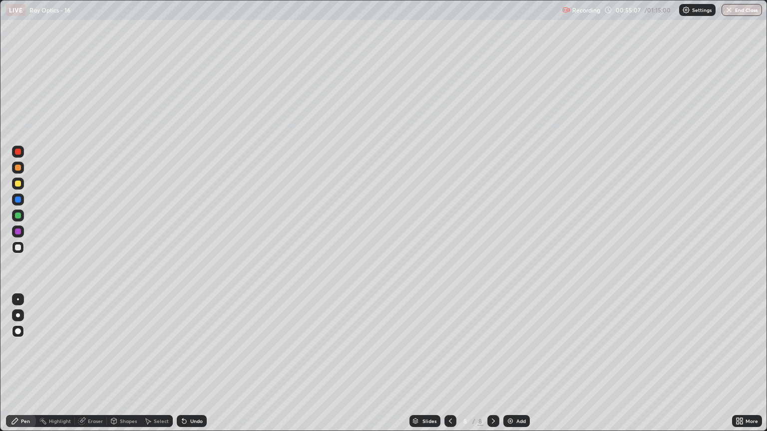
click at [98, 368] on div "Eraser" at bounding box center [91, 421] width 32 height 12
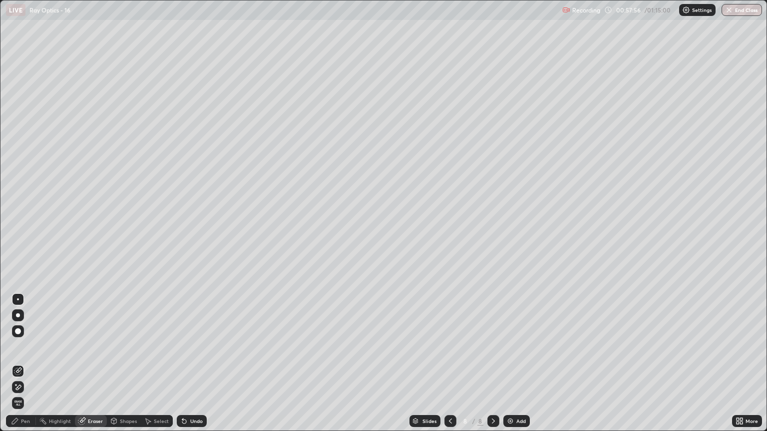
click at [510, 368] on img at bounding box center [510, 421] width 8 height 8
click at [124, 368] on div "Shapes" at bounding box center [128, 421] width 17 height 5
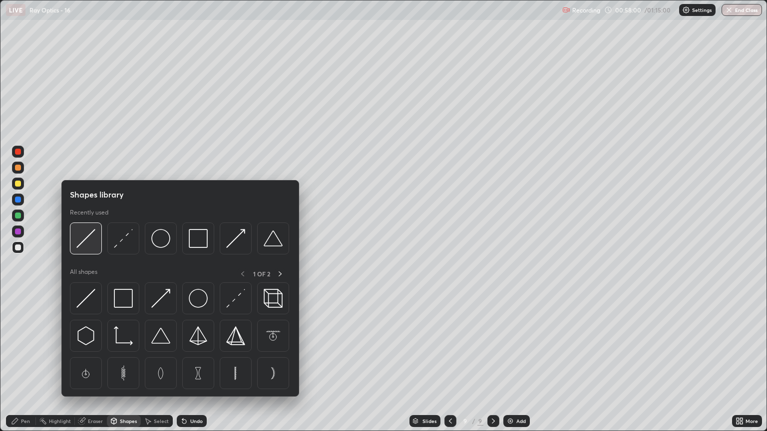
click at [91, 246] on img at bounding box center [85, 238] width 19 height 19
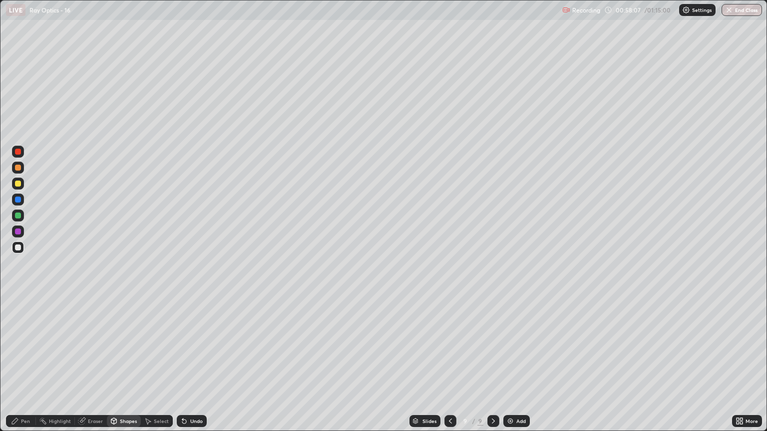
click at [32, 368] on div "Pen" at bounding box center [21, 421] width 30 height 12
click at [18, 216] on div at bounding box center [18, 216] width 6 height 6
click at [124, 368] on div "Shapes" at bounding box center [128, 421] width 17 height 5
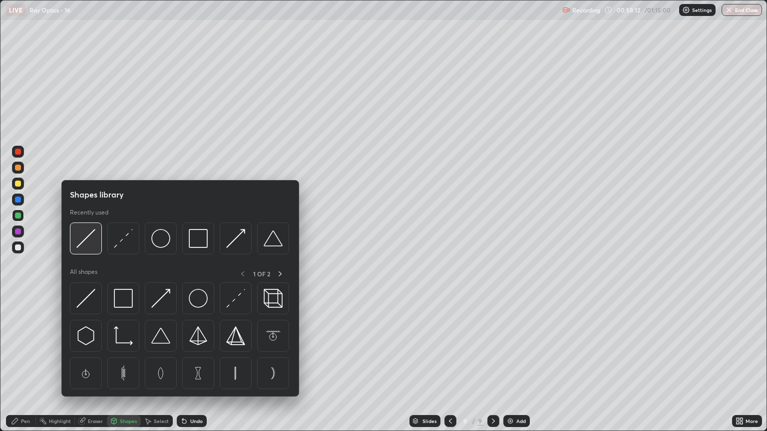
click at [90, 253] on div at bounding box center [86, 239] width 32 height 32
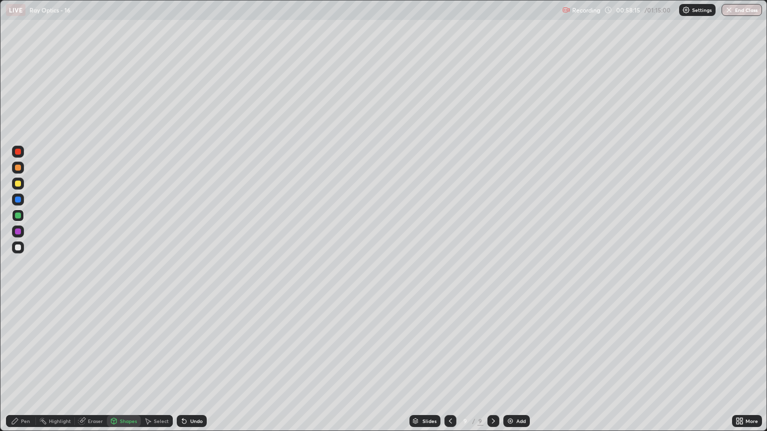
click at [129, 368] on div "Shapes" at bounding box center [128, 421] width 17 height 5
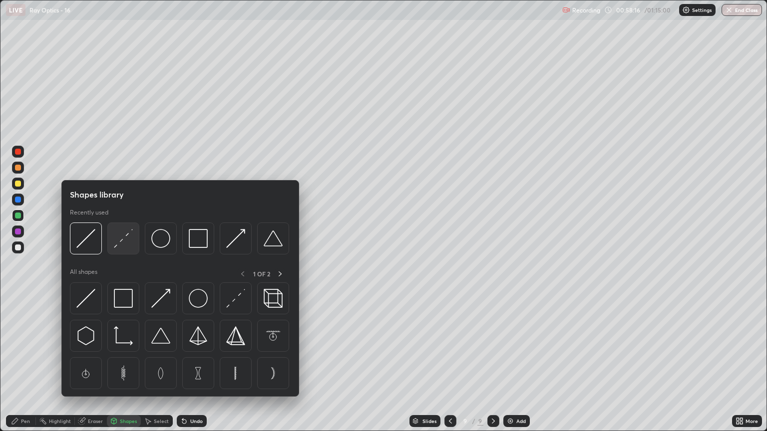
click at [124, 245] on img at bounding box center [123, 238] width 19 height 19
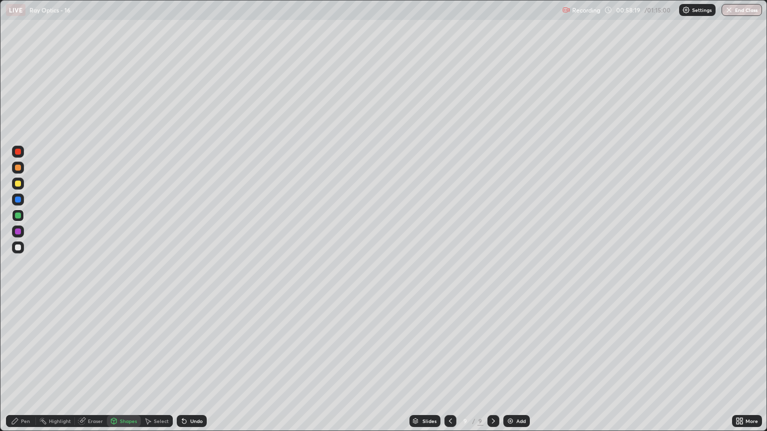
click at [18, 168] on div at bounding box center [18, 168] width 6 height 6
click at [128, 368] on div "Shapes" at bounding box center [128, 421] width 17 height 5
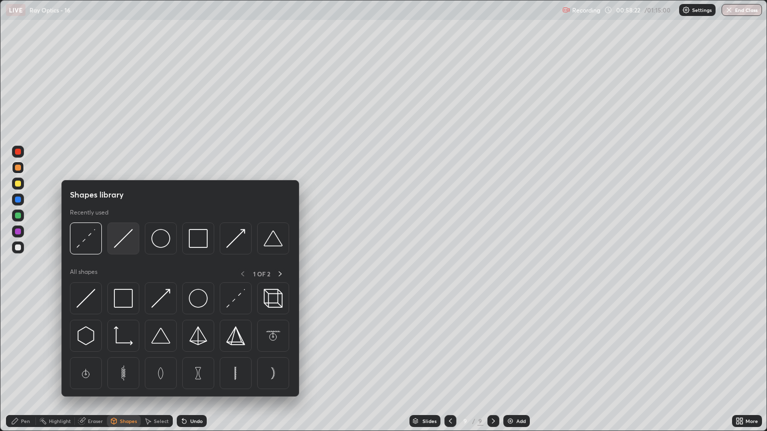
click at [130, 246] on img at bounding box center [123, 238] width 19 height 19
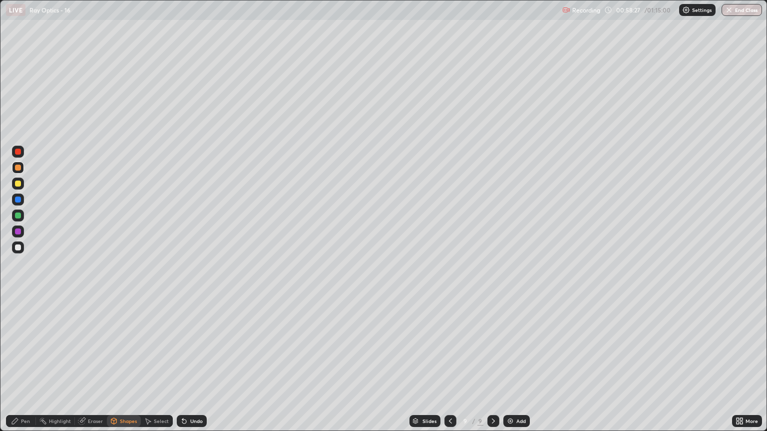
click at [25, 368] on div "Pen" at bounding box center [25, 421] width 9 height 5
click at [95, 368] on div "Eraser" at bounding box center [95, 421] width 15 height 5
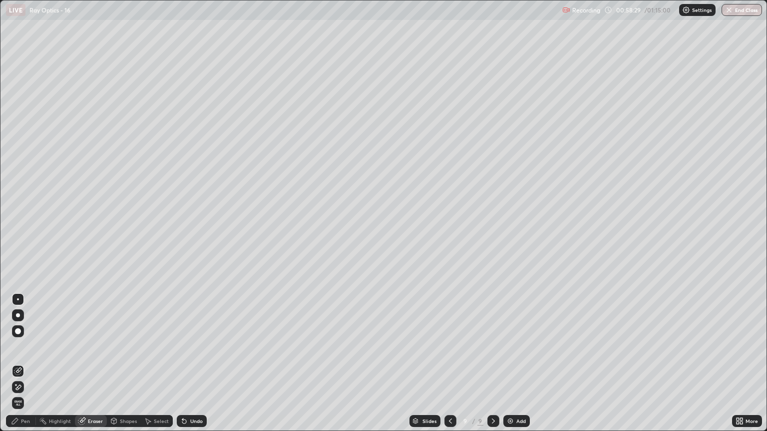
click at [122, 368] on div "Shapes" at bounding box center [124, 421] width 34 height 12
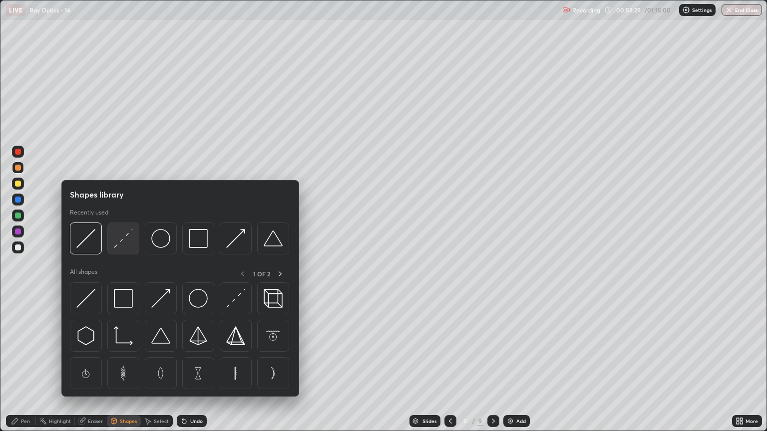
click at [121, 245] on img at bounding box center [123, 238] width 19 height 19
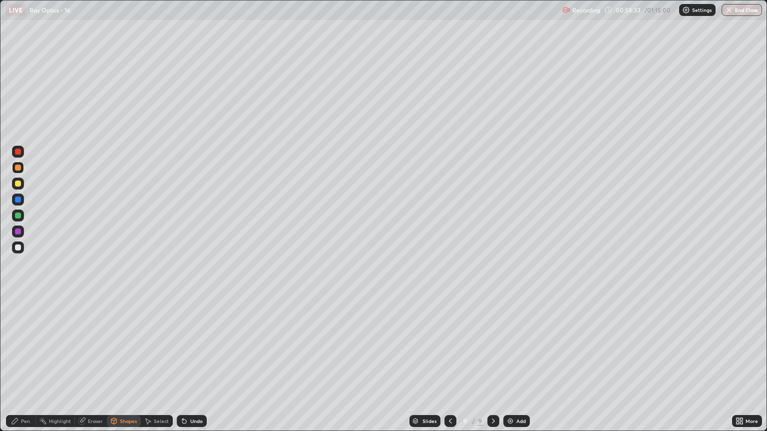
click at [122, 368] on div "Shapes" at bounding box center [128, 421] width 17 height 5
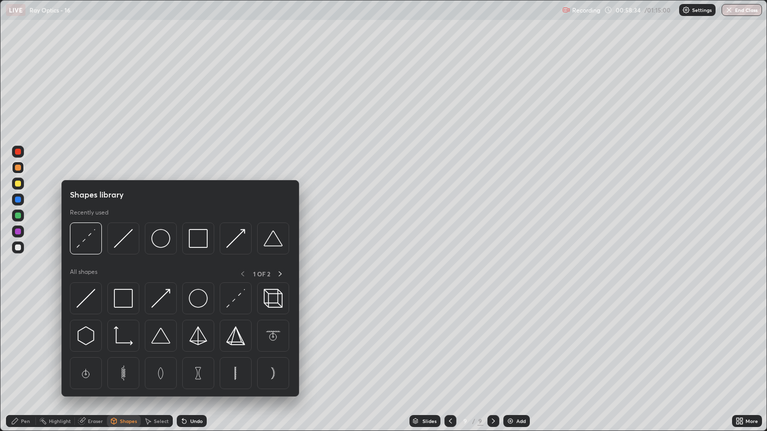
click at [129, 245] on img at bounding box center [123, 238] width 19 height 19
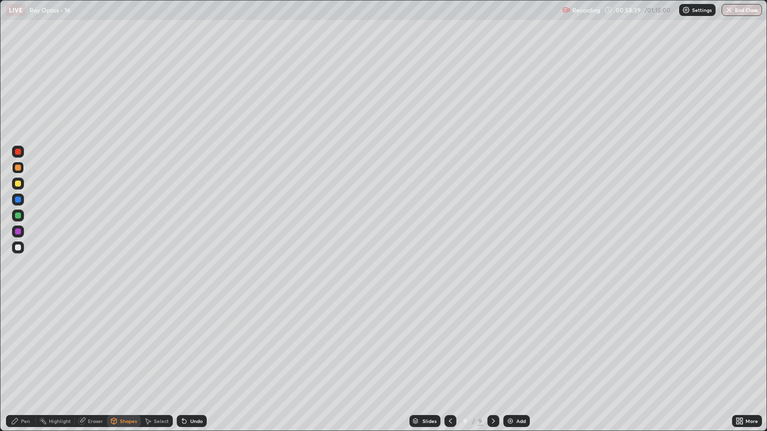
click at [29, 368] on div "Pen" at bounding box center [25, 421] width 9 height 5
click at [194, 368] on div "Undo" at bounding box center [196, 421] width 12 height 5
click at [190, 368] on div "Undo" at bounding box center [192, 421] width 30 height 12
click at [196, 368] on div "Undo" at bounding box center [196, 421] width 12 height 5
click at [96, 368] on div "Eraser" at bounding box center [95, 421] width 15 height 5
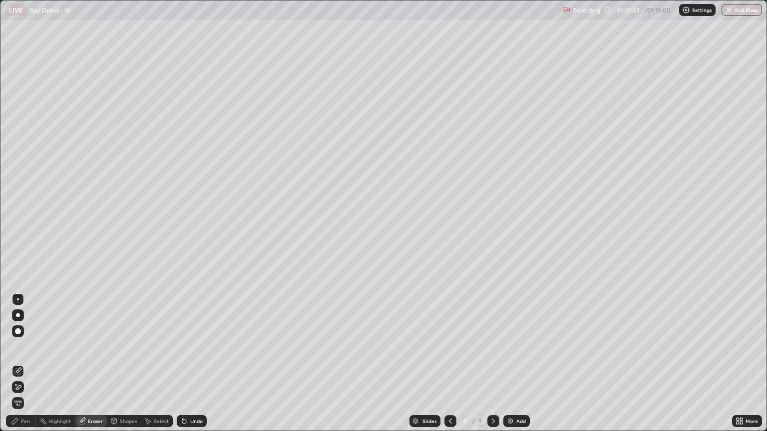
click at [124, 368] on div "Shapes" at bounding box center [124, 421] width 34 height 12
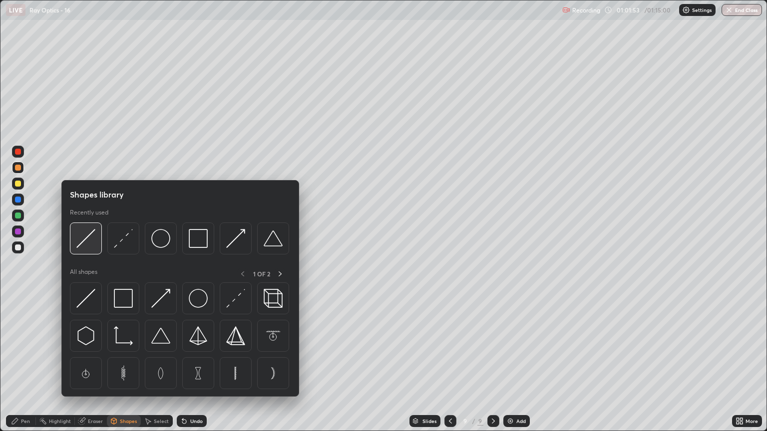
click at [94, 245] on img at bounding box center [85, 238] width 19 height 19
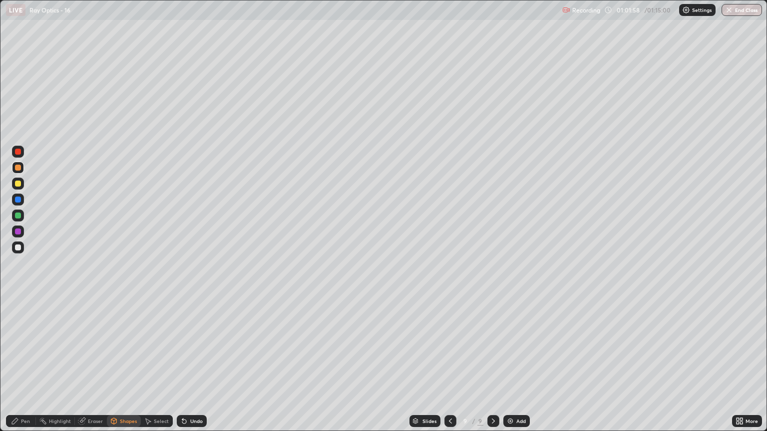
click at [29, 368] on div "Pen" at bounding box center [25, 421] width 9 height 5
click at [18, 248] on div at bounding box center [18, 248] width 6 height 6
click at [127, 368] on div "Shapes" at bounding box center [124, 421] width 34 height 12
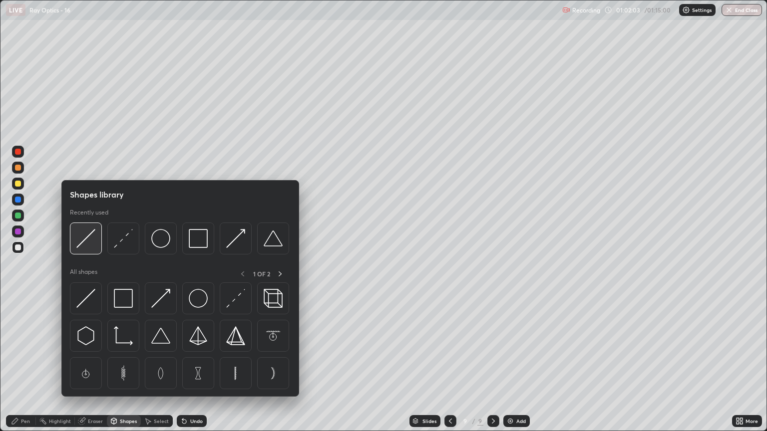
click at [89, 244] on img at bounding box center [85, 238] width 19 height 19
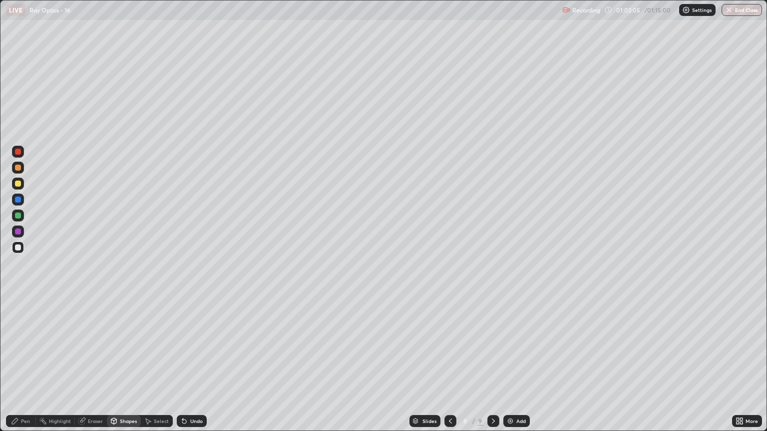
click at [121, 368] on div "Shapes" at bounding box center [128, 421] width 17 height 5
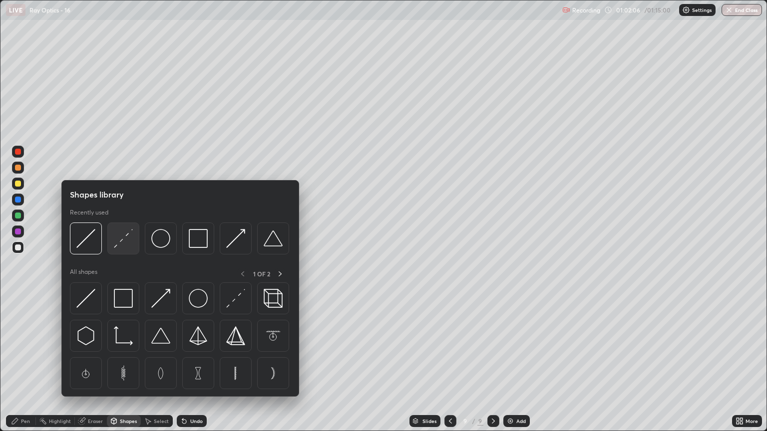
click at [120, 251] on div at bounding box center [123, 239] width 32 height 32
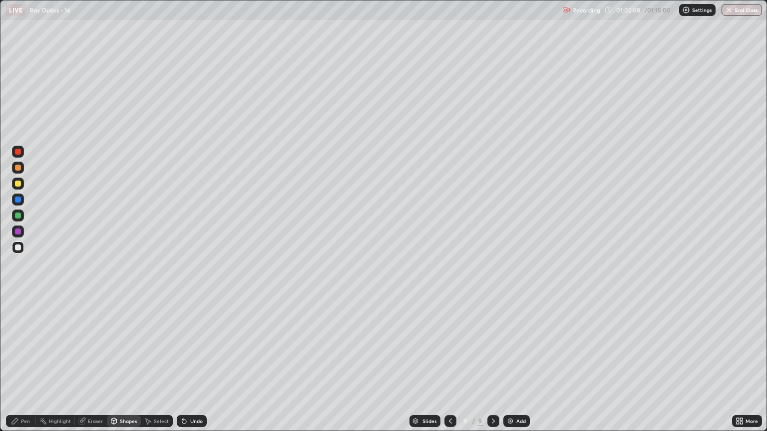
click at [26, 368] on div "Pen" at bounding box center [25, 421] width 9 height 5
click at [18, 234] on div at bounding box center [18, 232] width 6 height 6
click at [125, 368] on div "Shapes" at bounding box center [128, 421] width 17 height 5
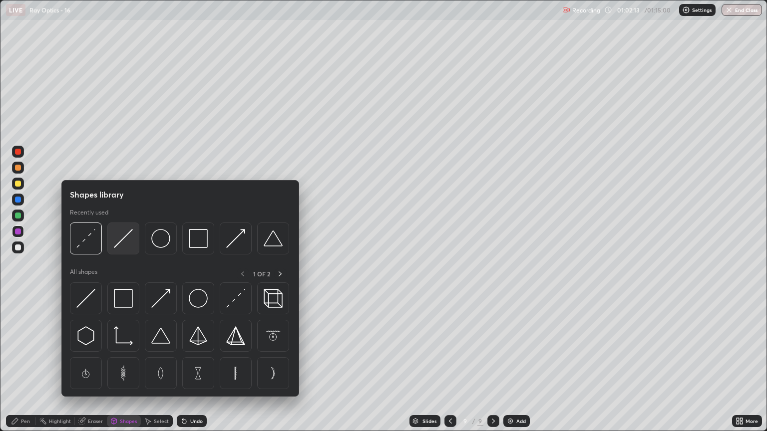
click at [125, 244] on img at bounding box center [123, 238] width 19 height 19
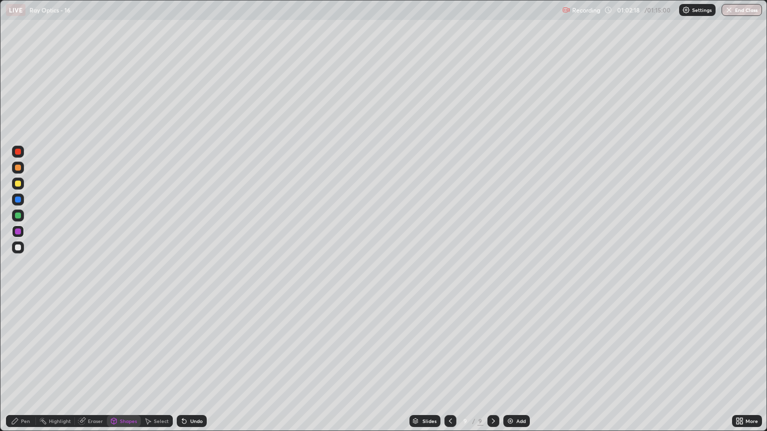
click at [124, 368] on div "Shapes" at bounding box center [128, 421] width 17 height 5
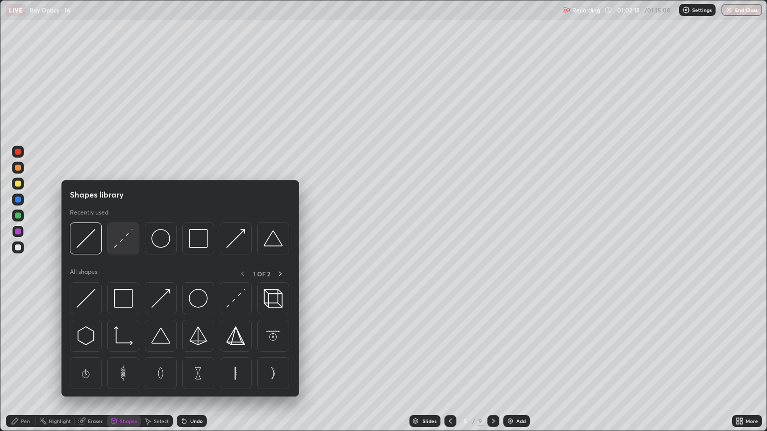
click at [125, 247] on img at bounding box center [123, 238] width 19 height 19
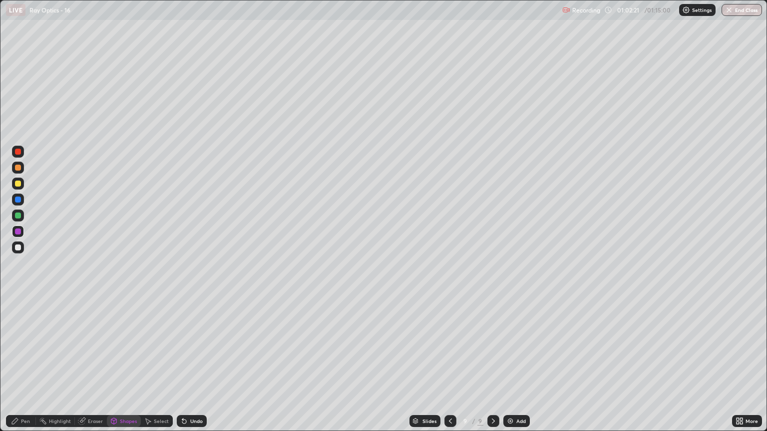
click at [125, 368] on div "Shapes" at bounding box center [128, 421] width 17 height 5
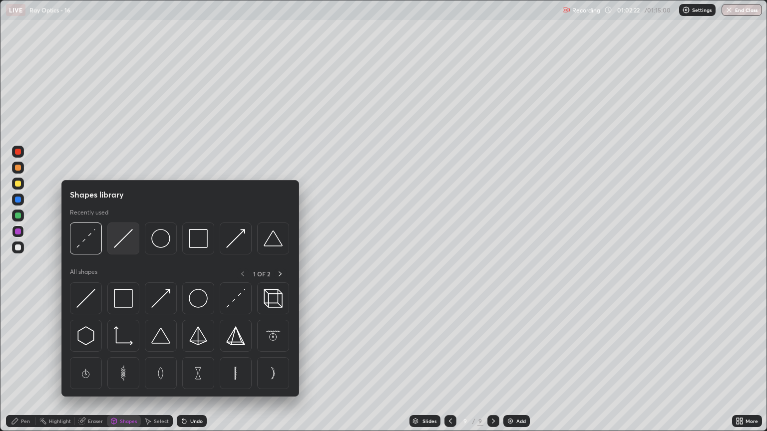
click at [124, 250] on div at bounding box center [123, 239] width 32 height 32
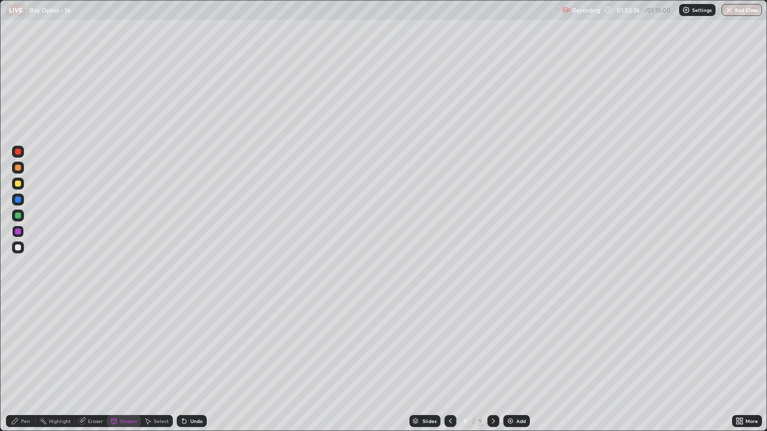
click at [26, 368] on div "Pen" at bounding box center [25, 421] width 9 height 5
click at [200, 368] on div "Undo" at bounding box center [196, 421] width 12 height 5
click at [195, 368] on div "Undo" at bounding box center [196, 421] width 12 height 5
click at [130, 368] on div "Shapes" at bounding box center [128, 421] width 17 height 5
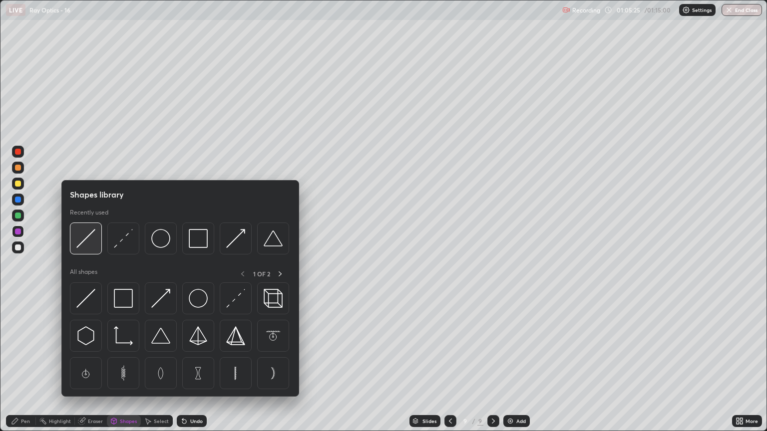
click at [94, 244] on img at bounding box center [85, 238] width 19 height 19
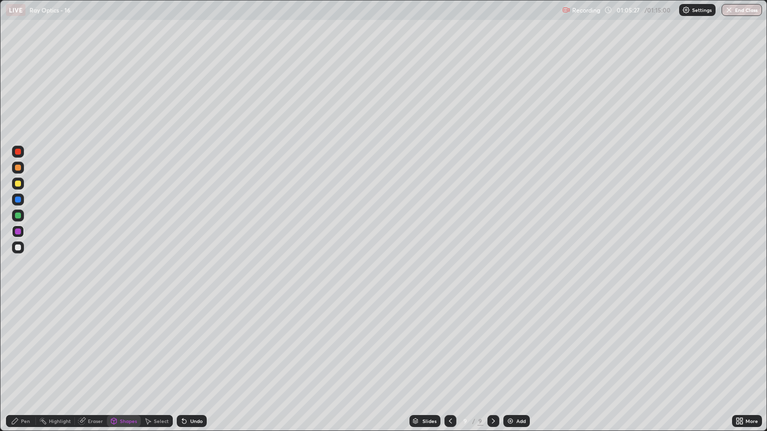
click at [16, 184] on div at bounding box center [18, 184] width 6 height 6
click at [30, 368] on div "Pen" at bounding box center [21, 421] width 30 height 12
click at [18, 247] on div at bounding box center [18, 248] width 6 height 6
click at [733, 9] on img "button" at bounding box center [729, 10] width 8 height 8
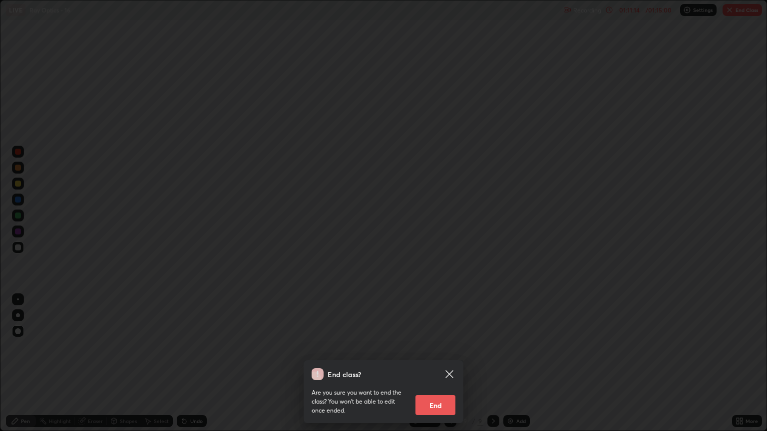
click at [427, 368] on button "End" at bounding box center [435, 405] width 40 height 20
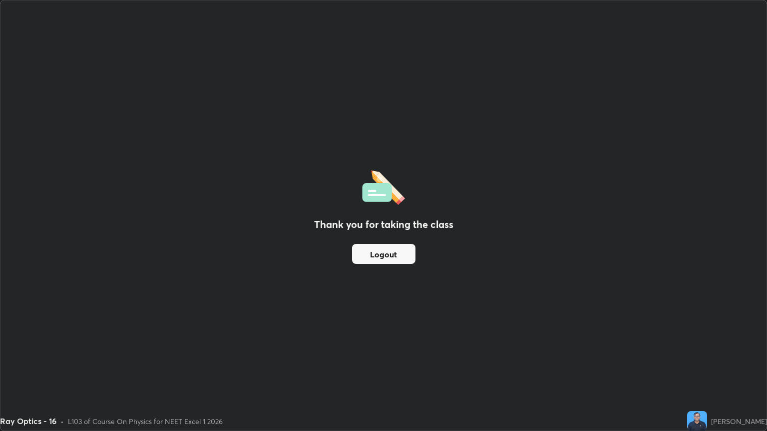
click at [391, 259] on button "Logout" at bounding box center [383, 254] width 63 height 20
